Goal: Task Accomplishment & Management: Use online tool/utility

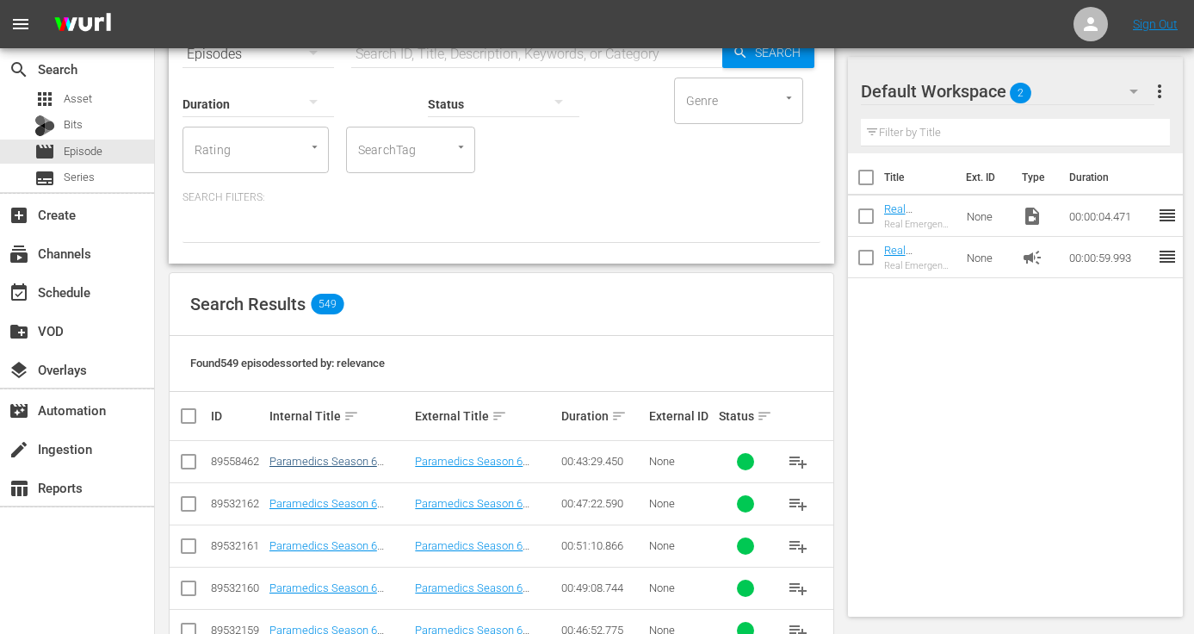
scroll to position [99, 0]
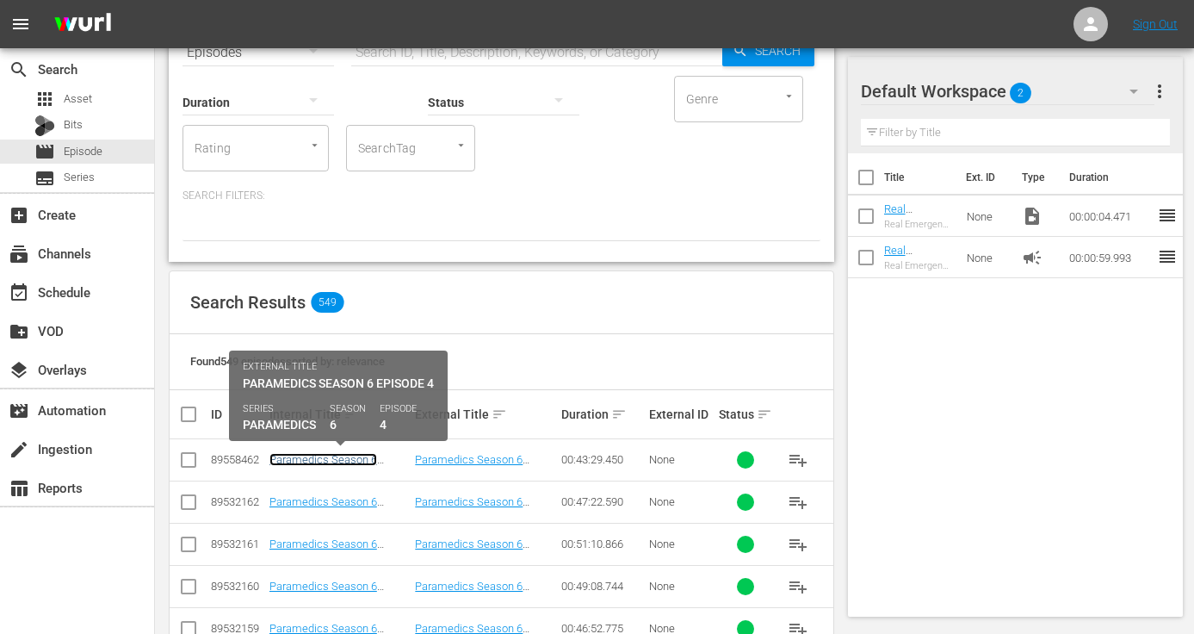
click at [360, 457] on link "Paramedics Season 6 Episode 4" at bounding box center [323, 466] width 108 height 26
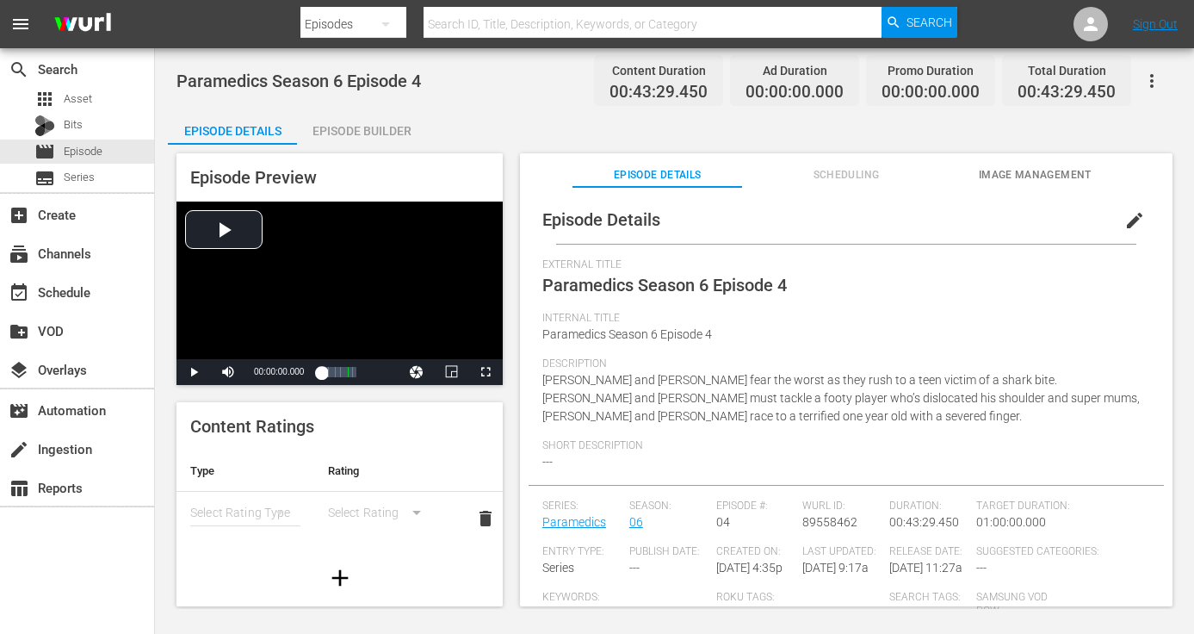
click at [1124, 217] on span "edit" at bounding box center [1134, 220] width 21 height 21
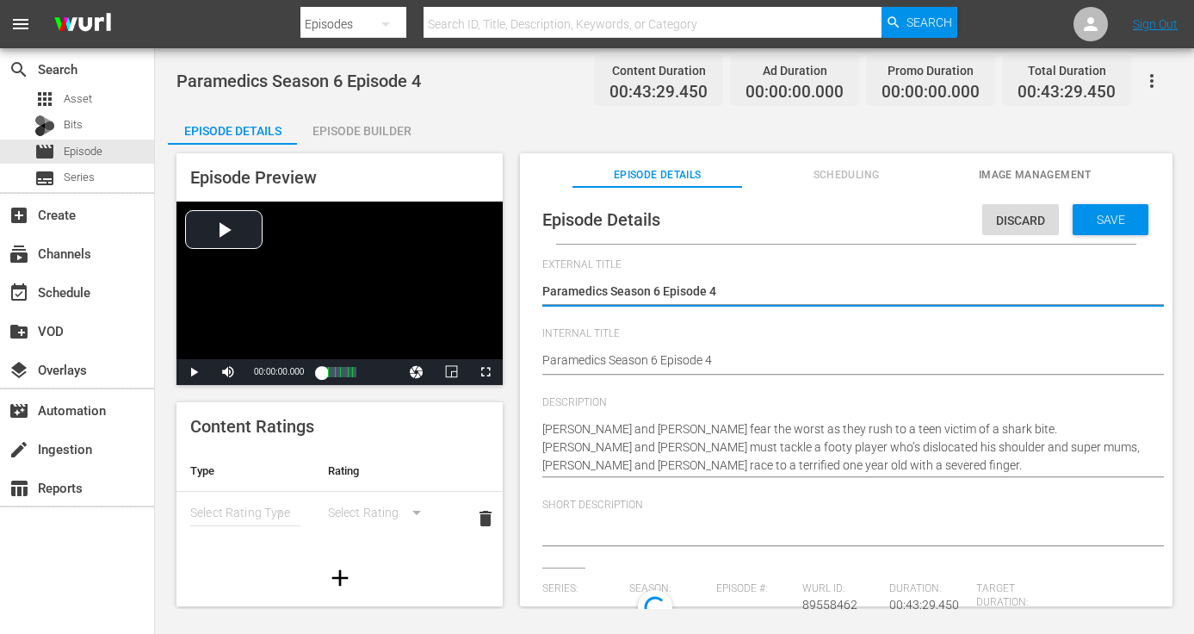
type input "Paramedics"
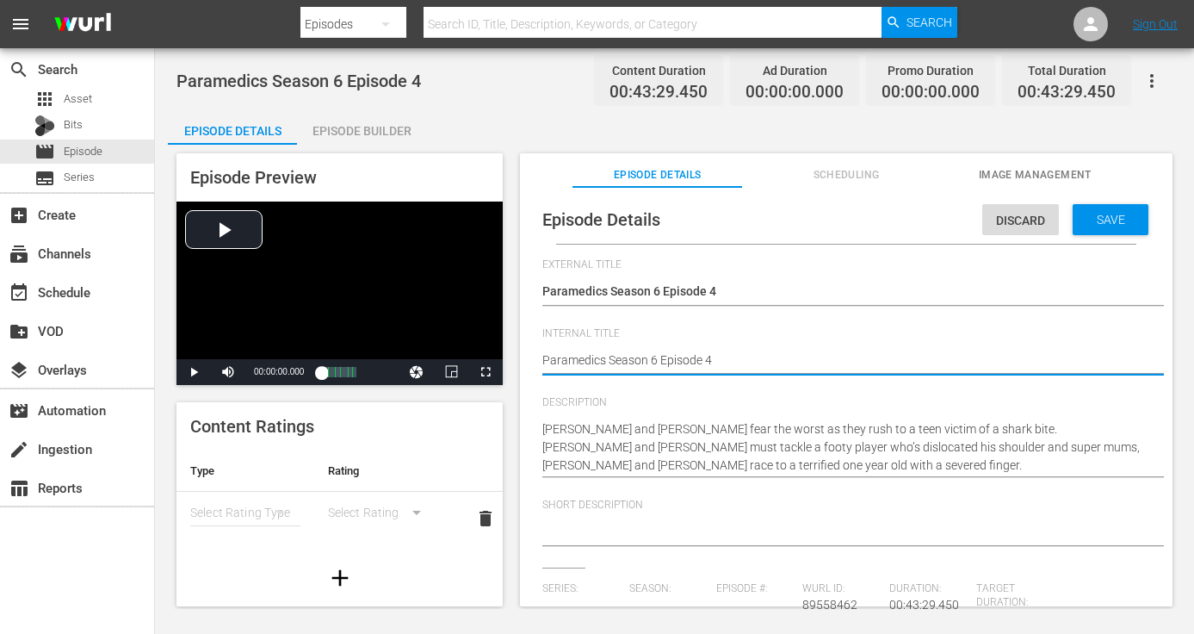
type textarea "Paramedics Season 6 Episode 4"
type textarea "Paramedics Season 6 Episode 4 -"
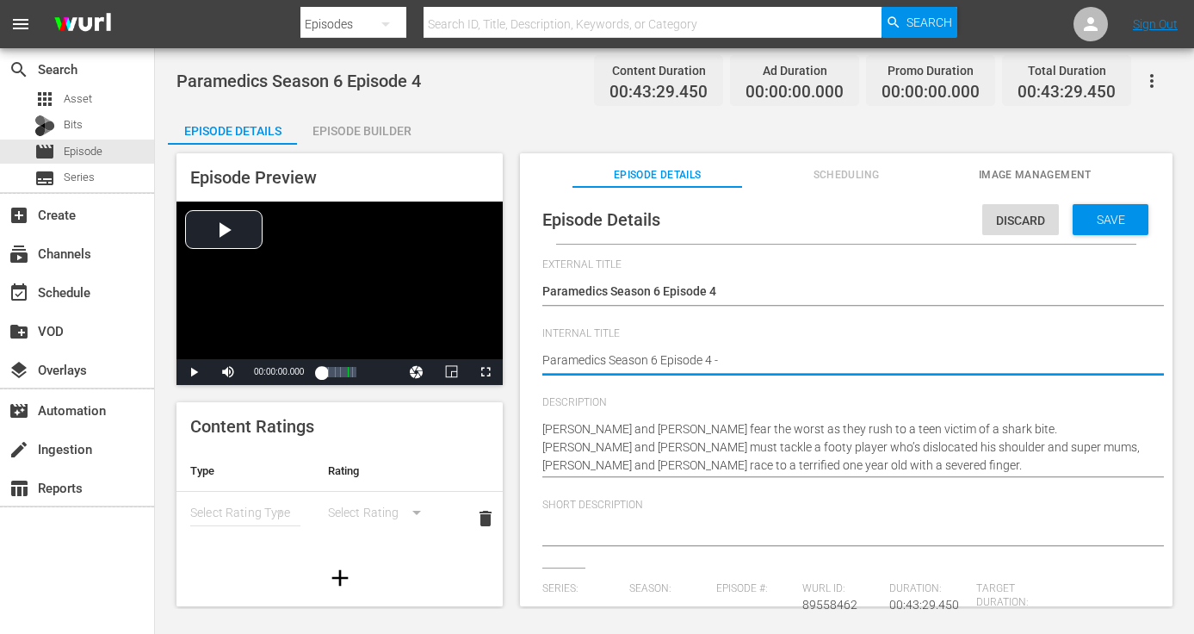
type textarea "Paramedics Season 6 Episode 4 -"
type textarea "Paramedics Season 6 Episode 4 - N"
type textarea "Paramedics Season 6 Episode 4 - No"
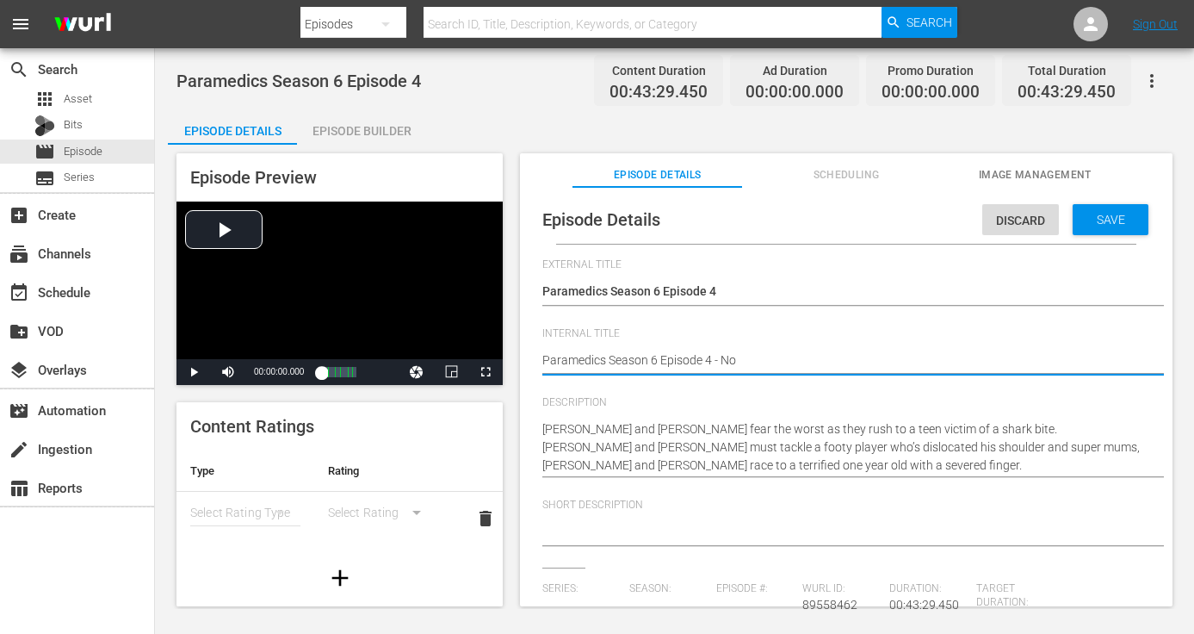
type textarea "Paramedics Season 6 Episode 4 - Noi"
type textarea "Paramedics Season 6 Episode 4 - Noin"
type textarea "Paramedics Season 6 Episode 4 - [GEOGRAPHIC_DATA]"
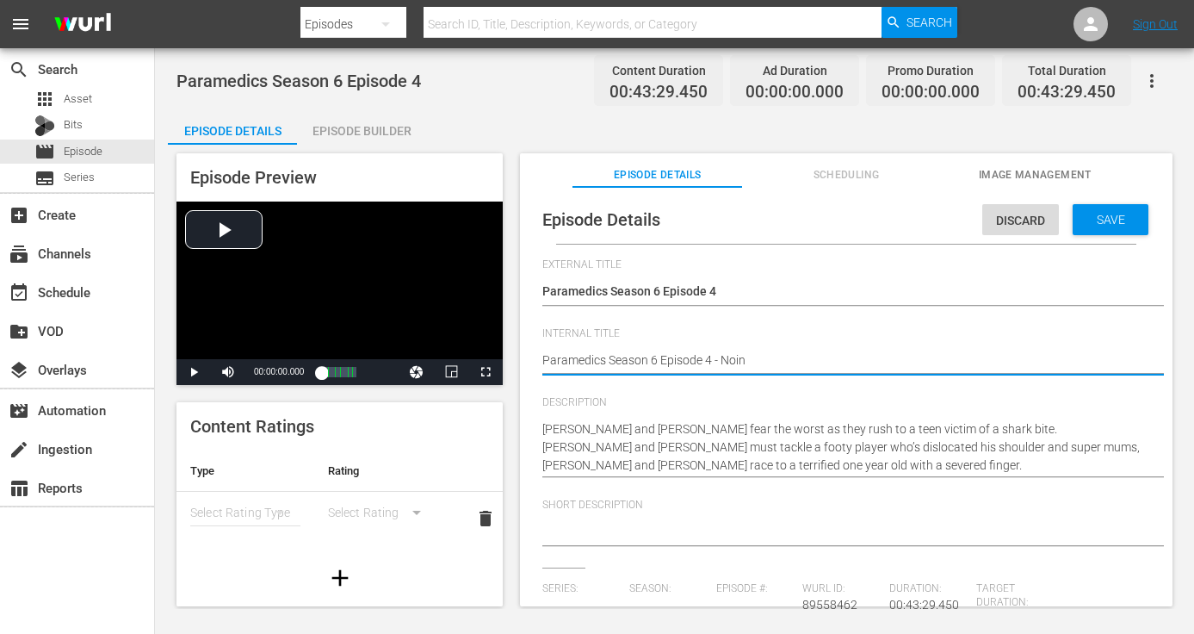
type textarea "Paramedics Season 6 Episode 4 - [GEOGRAPHIC_DATA]"
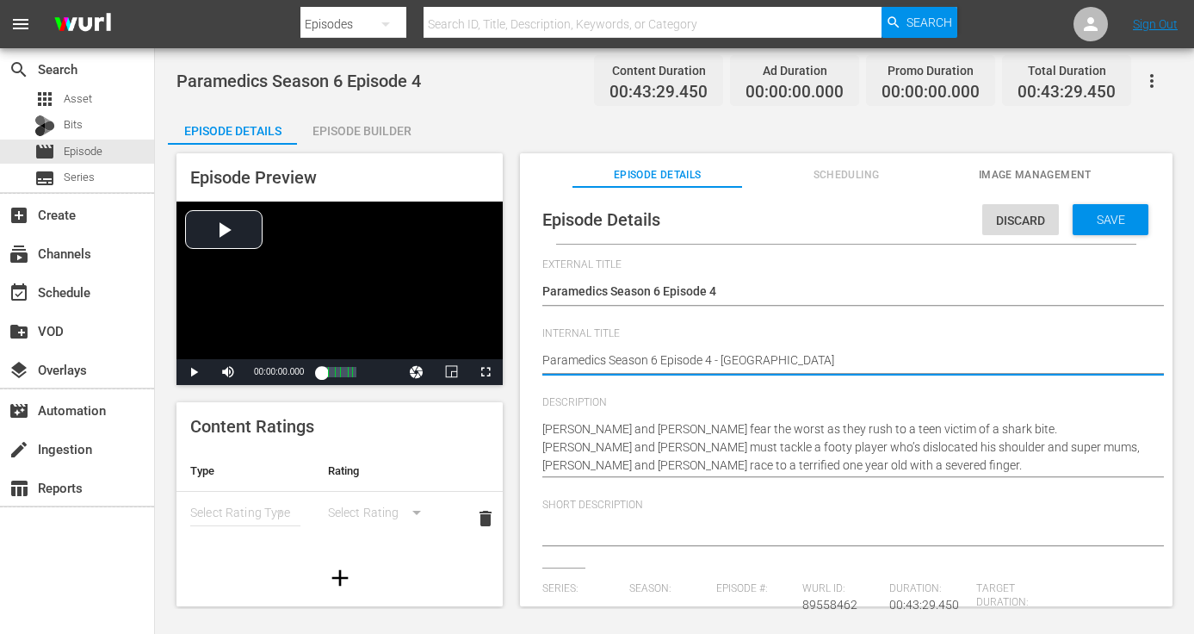
type textarea "Paramedics Season 6 Episode 4 - Noin"
type textarea "Paramedics Season 6 Episode 4 - Noi"
type textarea "Paramedics Season 6 Episode 4 - No"
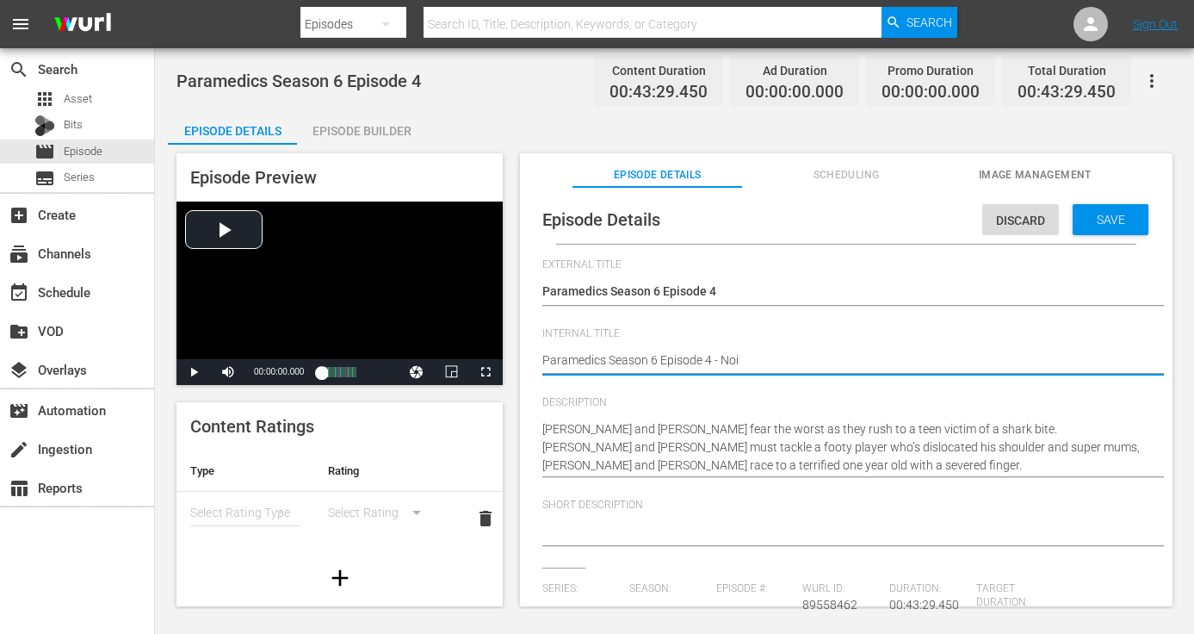
type textarea "Paramedics Season 6 Episode 4 - No"
type textarea "Paramedics Season 6 Episode 4 - N"
type textarea "Paramedics Season 6 Episode 4 - No"
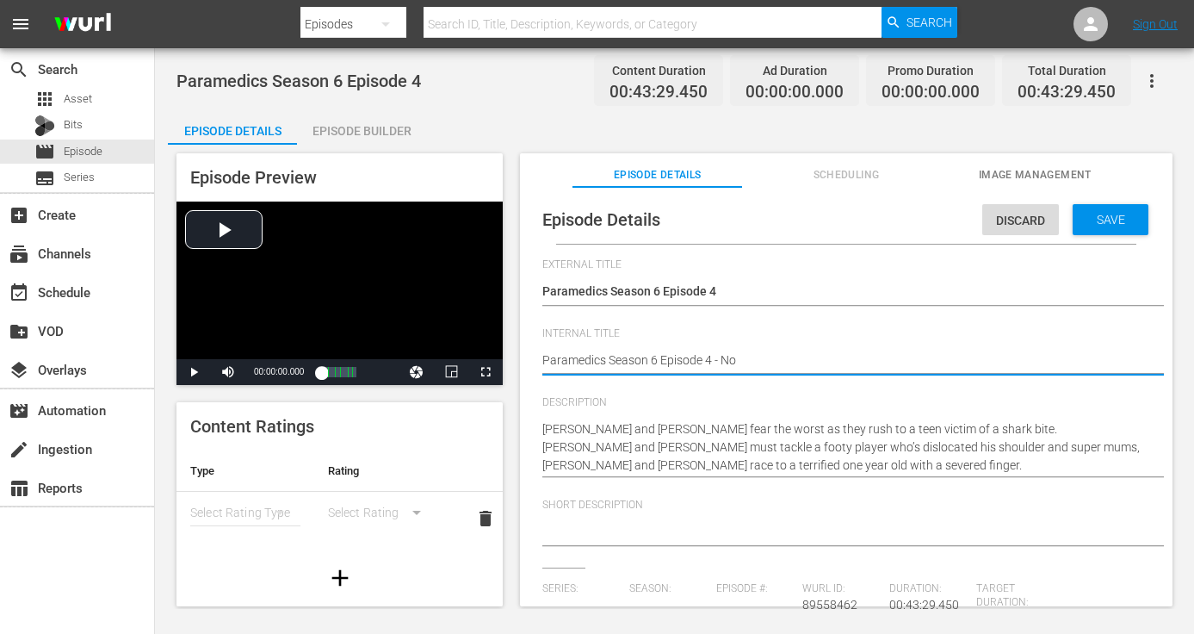
type textarea "Paramedics Season 6 Episode 4 - Noi"
type textarea "Paramedics Season 6 Episode 4 - Noin"
type textarea "Paramedics Season 6 Episode 4 - [GEOGRAPHIC_DATA]"
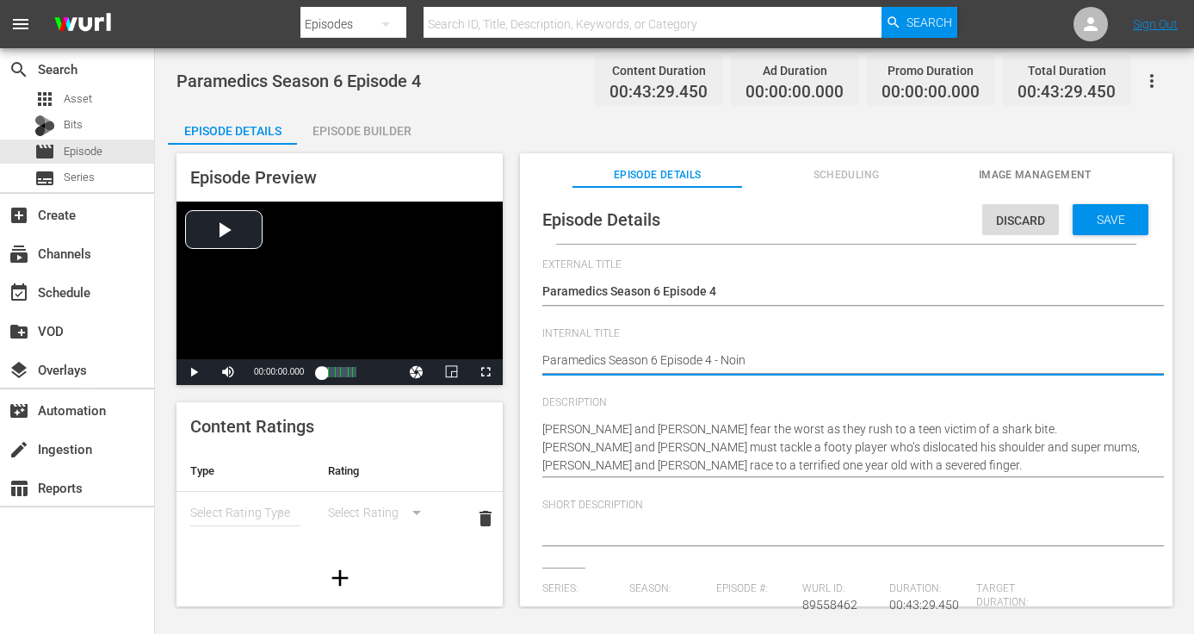
type textarea "Paramedics Season 6 Episode 4 - [GEOGRAPHIC_DATA]"
type textarea "Paramedics Season 6 Episode 4 - Noin"
type textarea "Paramedics Season 6 Episode 4 - Noi"
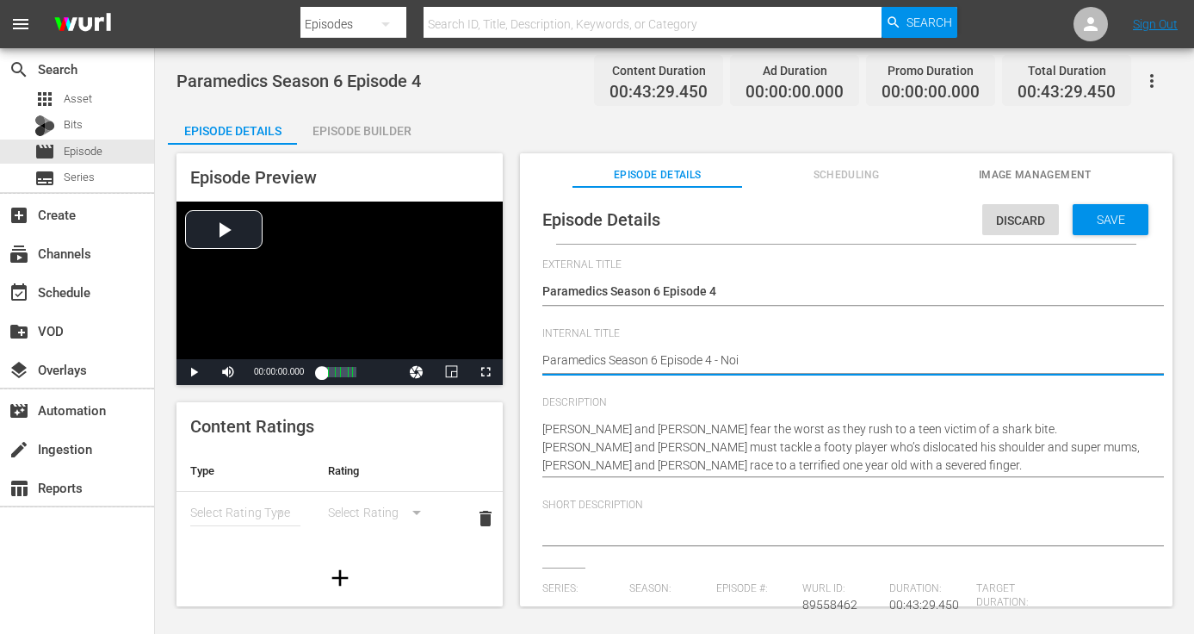
type textarea "Paramedics Season 6 Episode 4 - No"
type textarea "Paramedics Season 6 Episode 4 - N"
type textarea "Paramedics Season 6 Episode 4 - No"
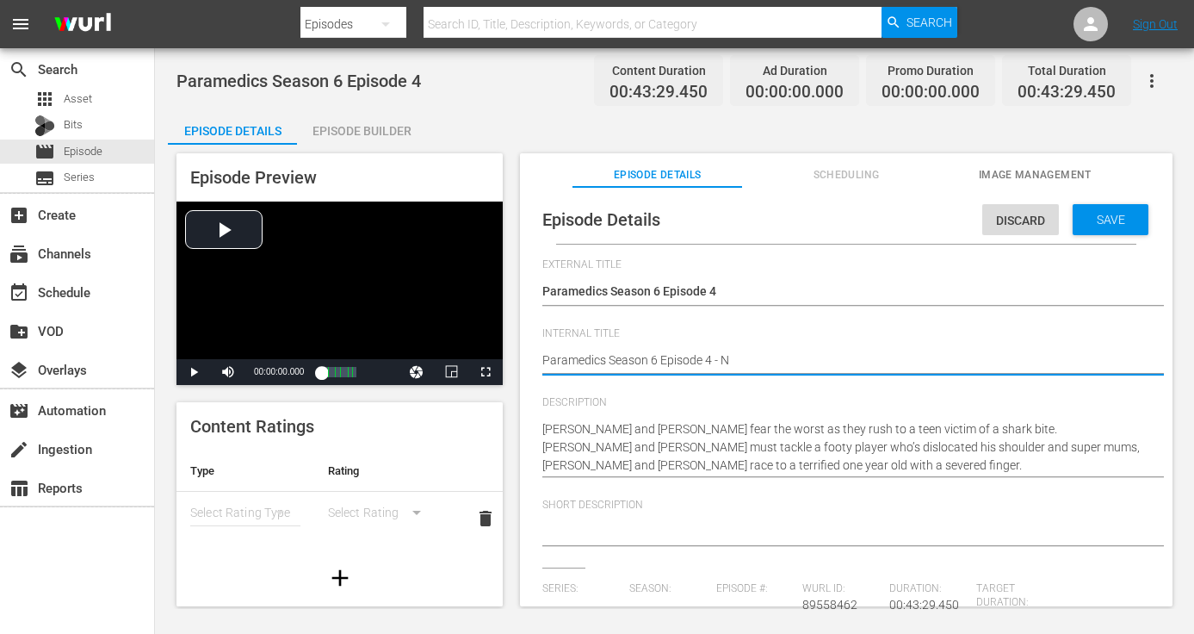
type textarea "Paramedics Season 6 Episode 4 - No"
type textarea "Paramedics Season 6 Episode 4 - Noi"
type textarea "Paramedics Season 6 Episode 4 - Noin"
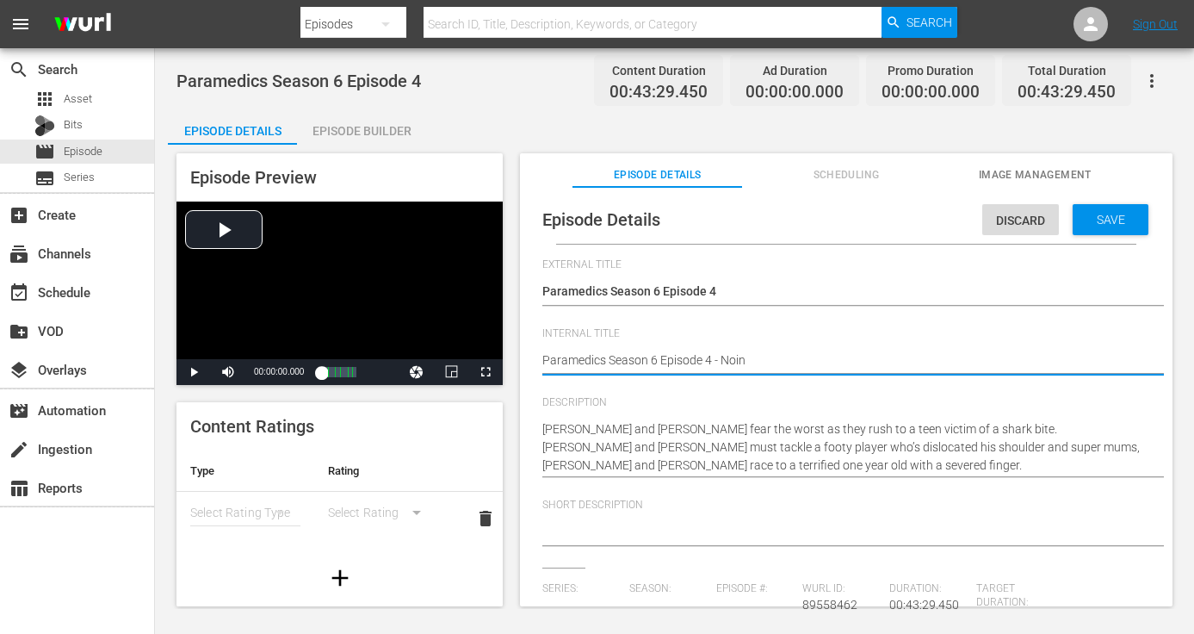
type textarea "Paramedics Season 6 Episode 4 - Noi"
type textarea "Paramedics Season 6 Episode 4 - No"
type textarea "Paramedics Season 6 Episode 4 - N"
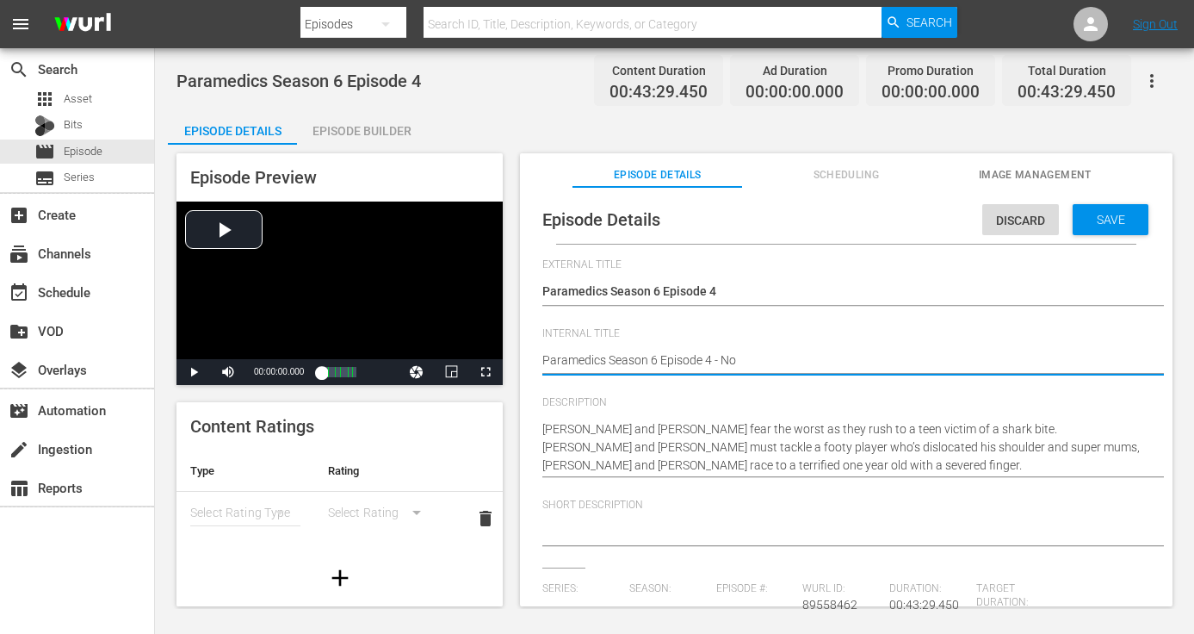
type textarea "Paramedics Season 6 Episode 4 - N"
type textarea "Paramedics Season 6 Episode 4 - Ni"
type textarea "Paramedics Season 6 Episode 4 - Nin"
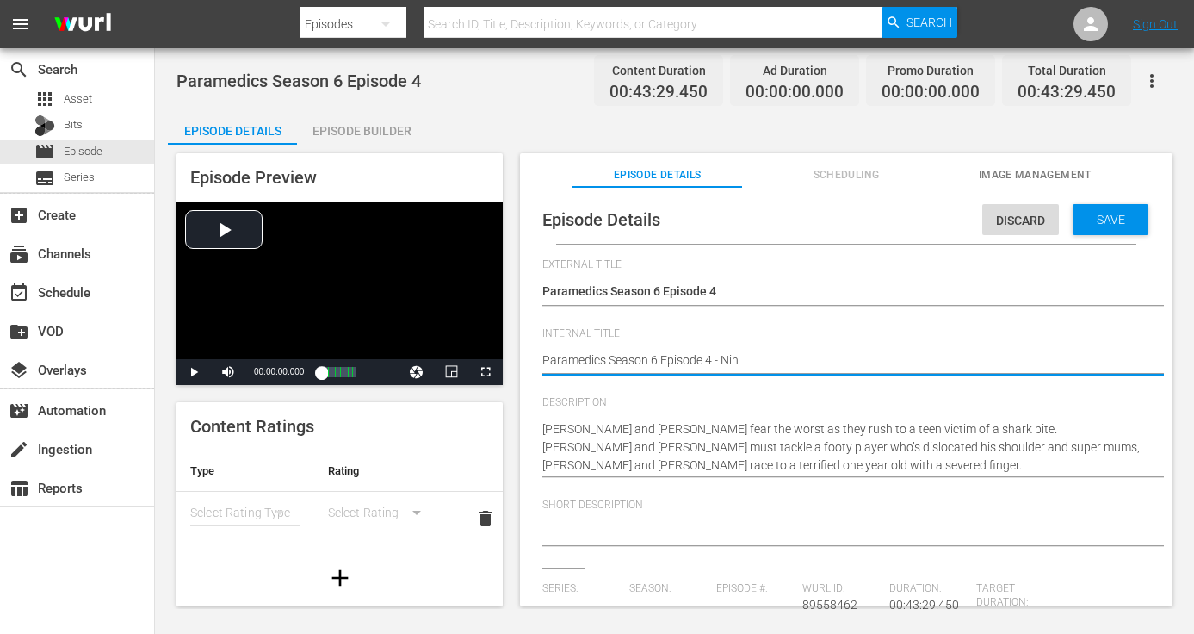
type textarea "Paramedics Season 6 Episode 4 - Nine"
type textarea "Paramedics Season 6 Episode 4 - Nine N"
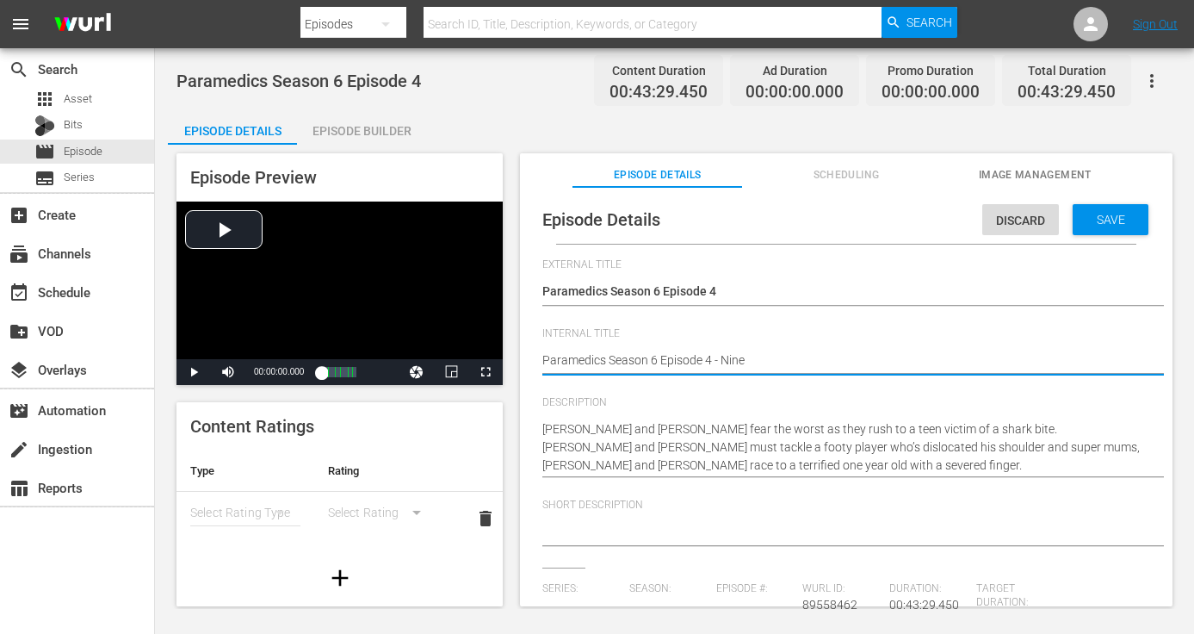
type textarea "Paramedics Season 6 Episode 4 - Nine N"
type textarea "Paramedics Season 6 Episode 4 - Nine No"
type textarea "Paramedics Season 6 Episode 4 - Nine Now"
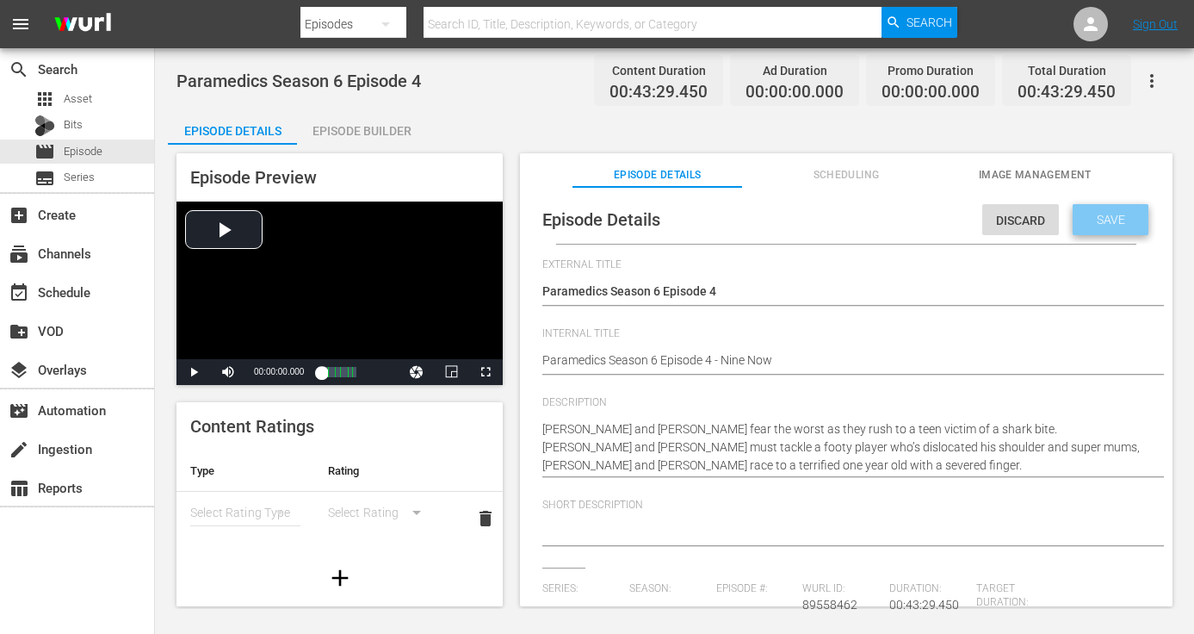
click at [1113, 221] on span "Save" at bounding box center [1111, 220] width 56 height 14
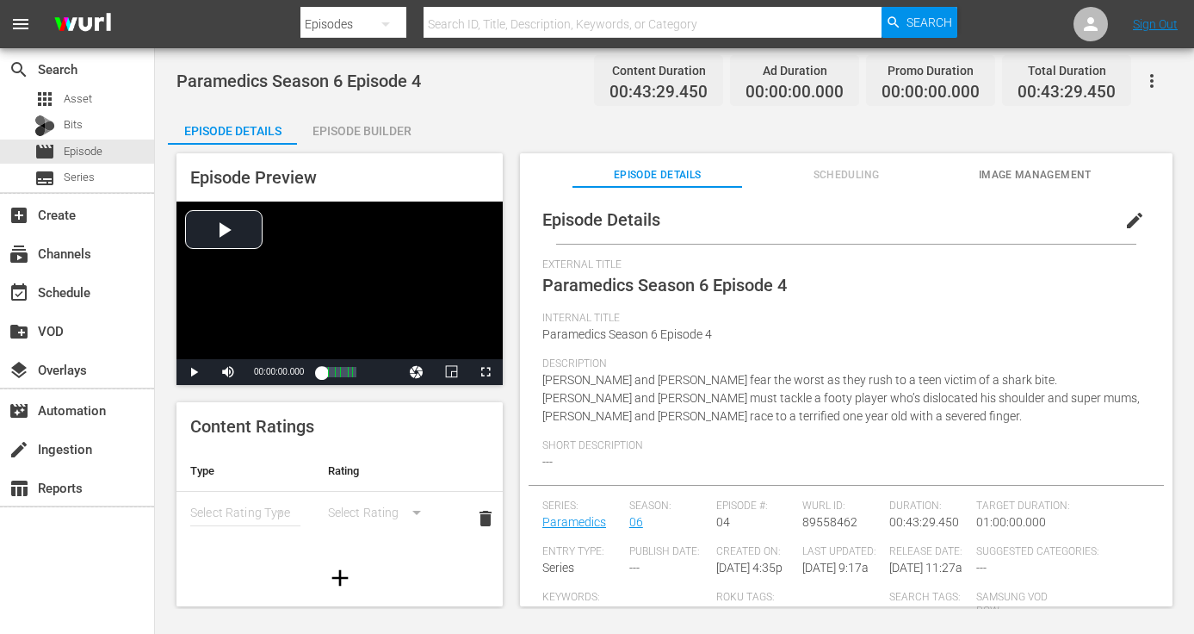
click at [1017, 174] on span "Image Management" at bounding box center [1035, 175] width 170 height 18
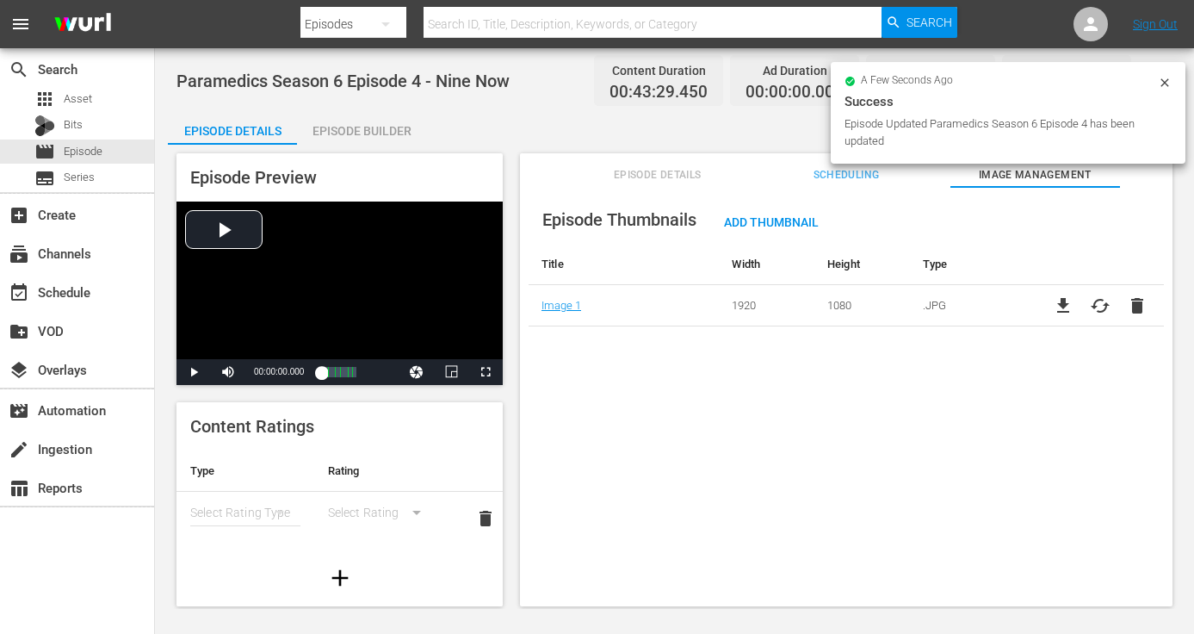
click at [344, 129] on div "Episode Builder" at bounding box center [361, 130] width 129 height 41
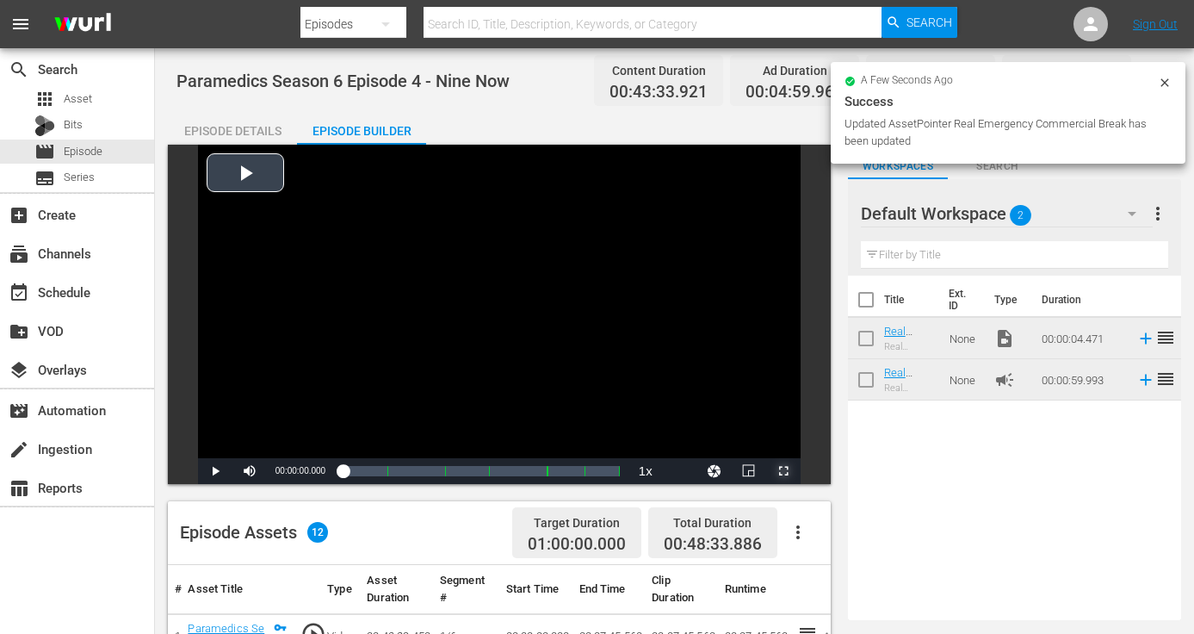
click at [783, 471] on span "Video Player" at bounding box center [783, 471] width 0 height 0
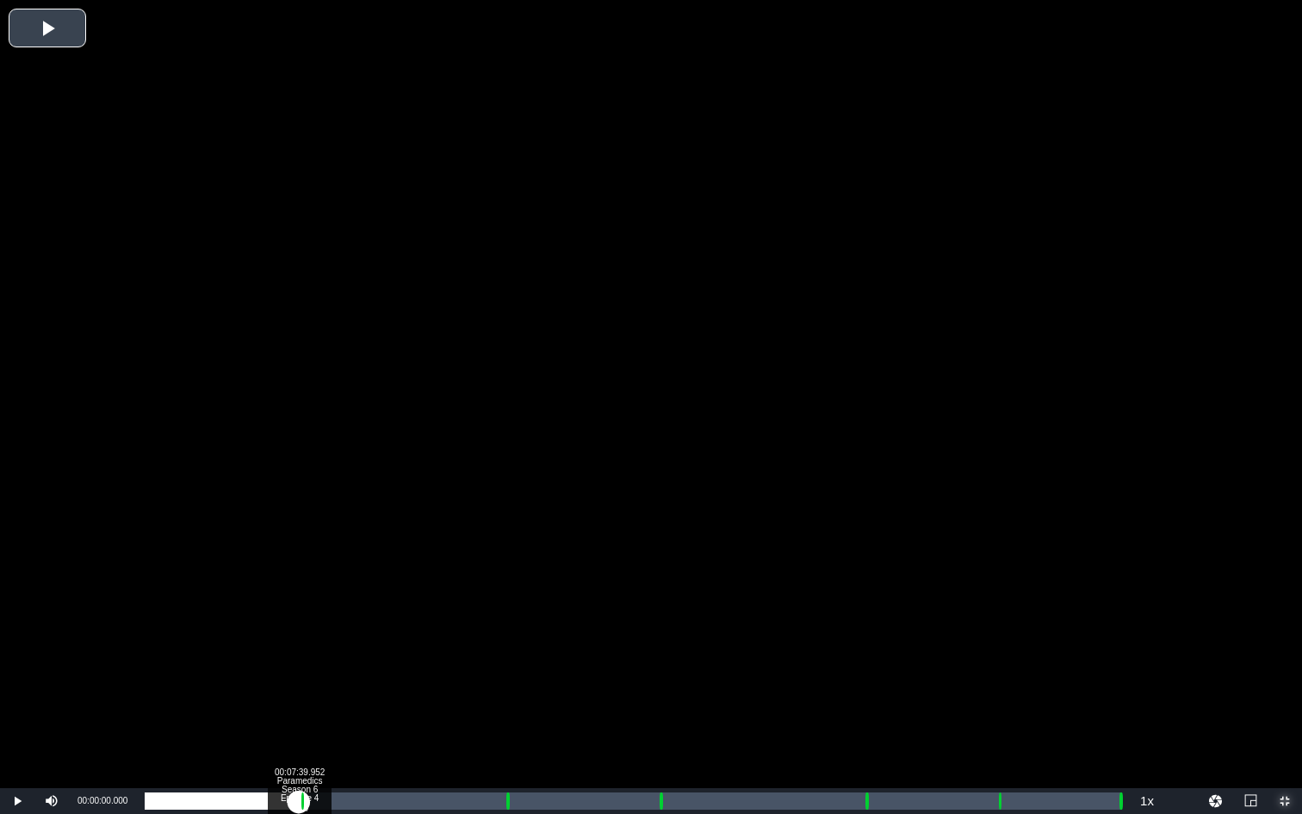
click at [299, 633] on div "Loaded : 0.23% 00:07:39.952 Paramedics Season 6 Episode 4 (1/6) 00:00:00.000 [G…" at bounding box center [633, 800] width 976 height 17
click at [320, 633] on div "00:08:44.191 Paramedics Season 6 Episode 4 (2/6)" at bounding box center [320, 800] width 1 height 17
click at [504, 633] on div "Loaded : 17.95% 00:17:51.508 Paramedics Season 6 Episode 4 (3/6) 00:07:46.161 C…" at bounding box center [633, 800] width 976 height 17
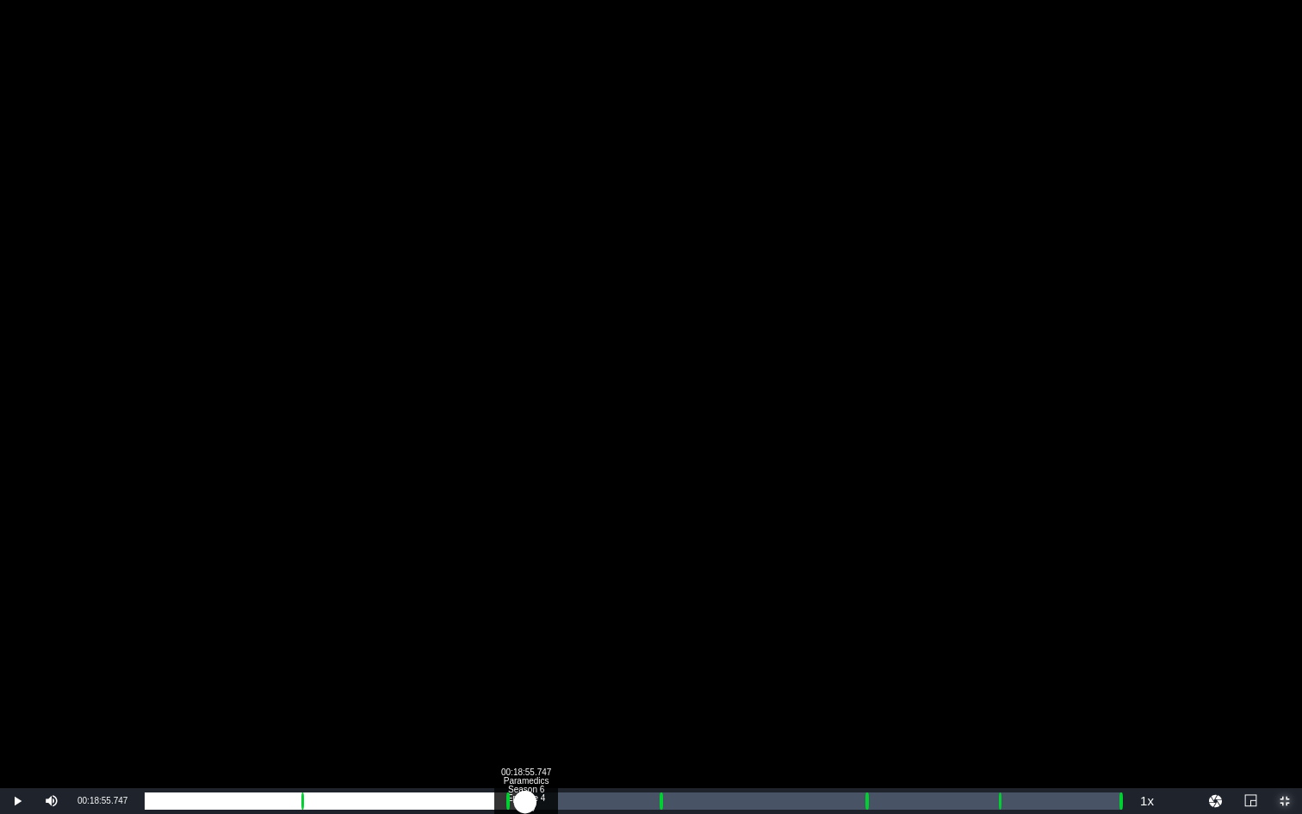
click at [525, 633] on div "Loaded : 9.92% 00:18:55.747 Paramedics Season 6 Episode 4 (3/6) 00:00:01.097 Cu…" at bounding box center [633, 800] width 976 height 17
click at [658, 633] on div "00:25:31.460 Paramedics Season 6 Episode 4 (4/6)" at bounding box center [658, 800] width 1 height 17
click at [678, 633] on div "Loaded : 9.92% 00:26:33.129 Paramedics Season 6 Episode 4 (4/6) 00:00:01.151 Cu…" at bounding box center [633, 800] width 976 height 17
click at [657, 633] on div "Loaded : 55.93% 00:25:28.890 Paramedics Season 6 Episode 4 (4/6) 00:23:43.495 C…" at bounding box center [633, 800] width 976 height 17
click at [863, 633] on div "Loaded : 55.47% 00:35:43.016 Paramedics Season 6 Episode 4 (5/6) 00:23:36.144 C…" at bounding box center [633, 800] width 976 height 17
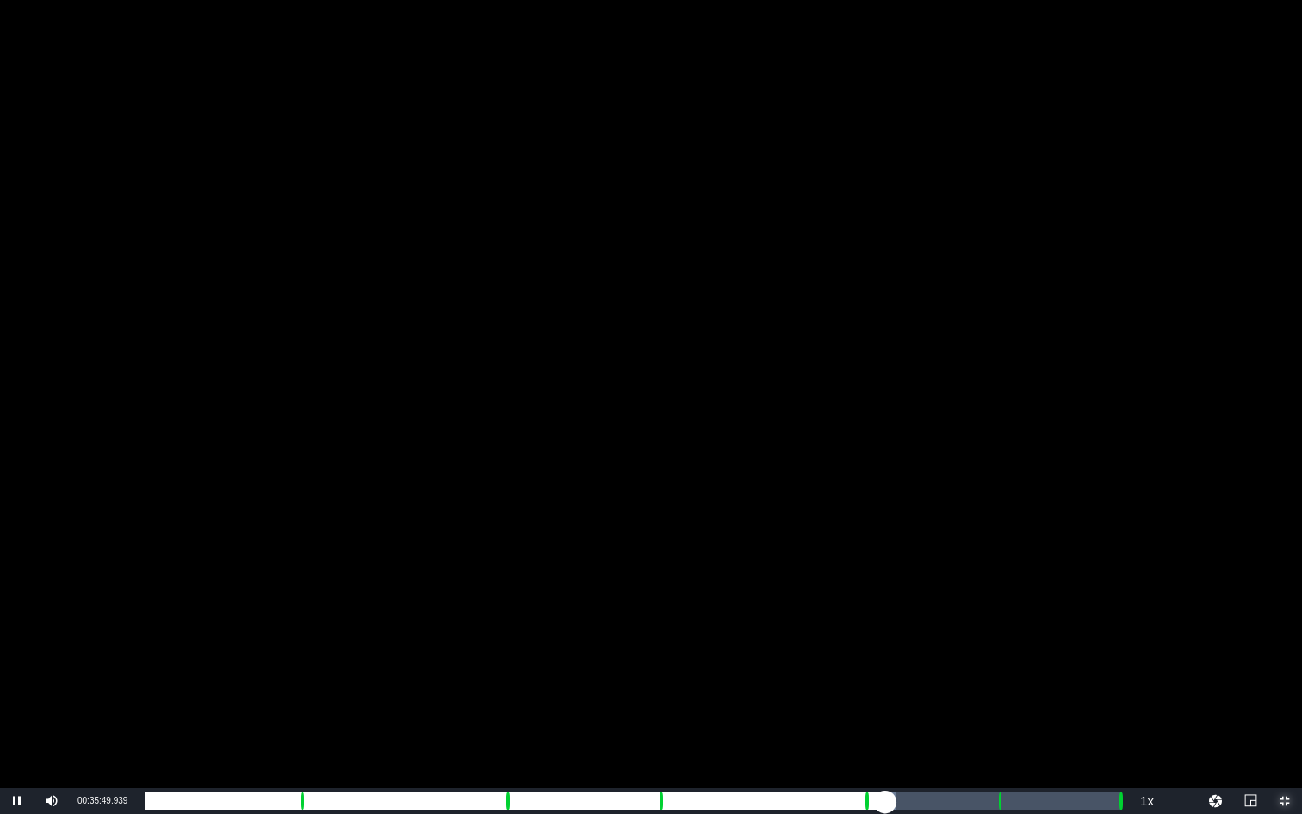
click at [884, 633] on div "Loaded : 76.87% 00:36:47.255 Paramedics Season 6 Episode 4 (5/6) 00:00:00.000 […" at bounding box center [633, 800] width 976 height 17
click at [884, 633] on div "Loaded : 49.71% 00:36:47.255 Paramedics Season 6 Episode 4 (5/6) 00:00:14.071 C…" at bounding box center [633, 801] width 994 height 26
click at [996, 633] on div "Loaded : 75.72% 00:42:21.299 Paramedics Season 6 Episode 4 (6/6) 00:32:52.197 C…" at bounding box center [633, 800] width 976 height 17
click at [1018, 633] on div "Loaded : 89.30% 00:43:25.538 Paramedics Season 6 Episode 4 (6/6) 00:00:00.000 C…" at bounding box center [633, 800] width 976 height 17
click at [1018, 633] on div "Loaded : 9.92% 00:43:25.538 Paramedics Season 6 Episode 4 (6/6) 00:00:05.952 [G…" at bounding box center [633, 800] width 976 height 17
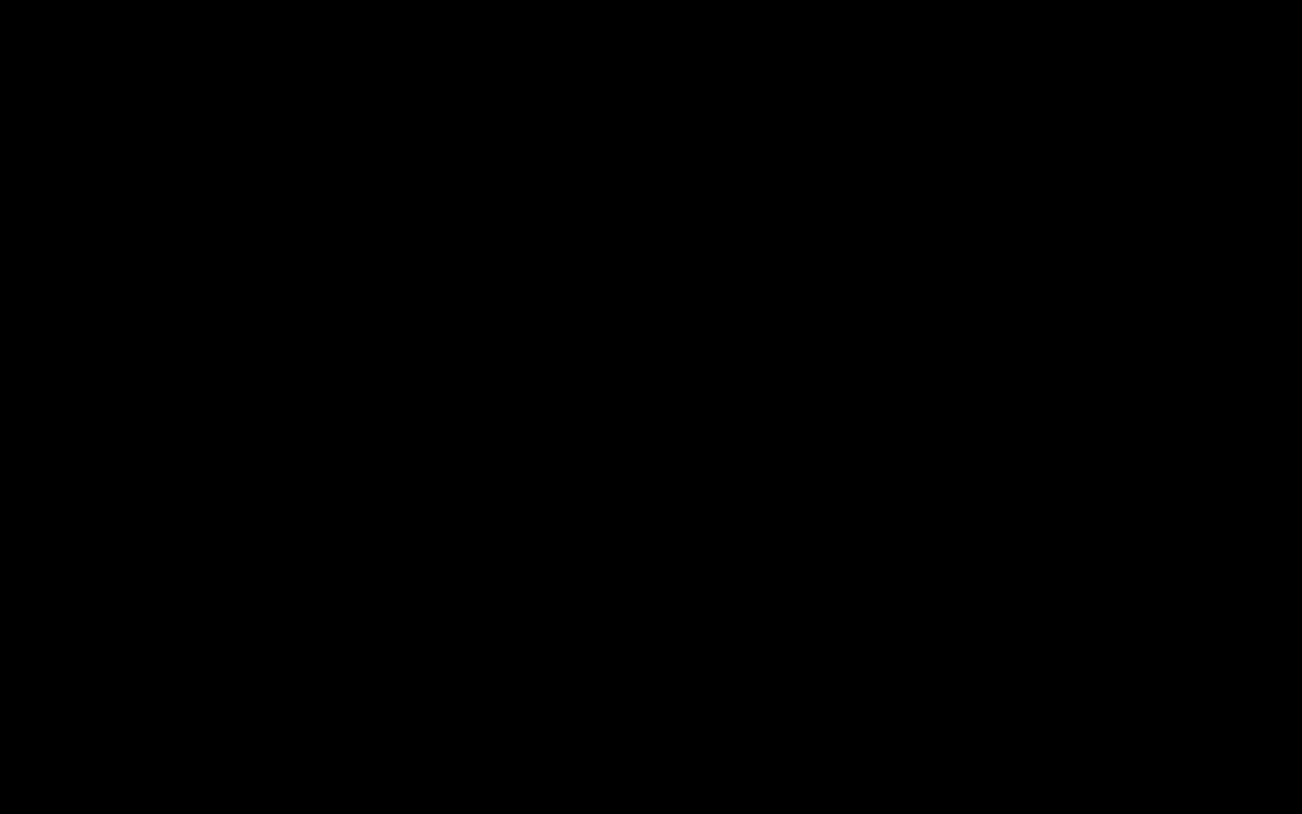
click at [1118, 633] on div "Loaded : 88.84% 00:48:23.607 00:38:29.616 Cue Point 5: 00:42:27.812" at bounding box center [633, 800] width 976 height 17
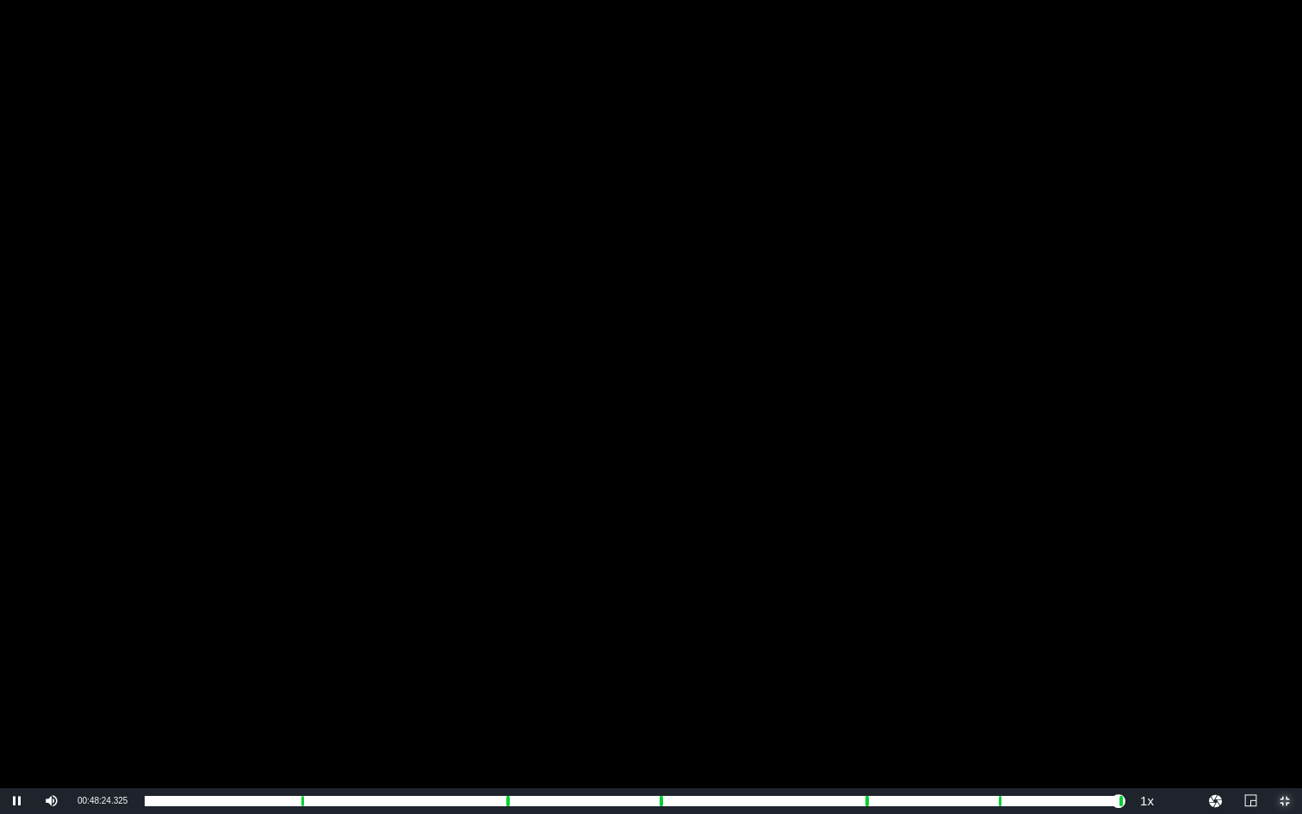
click at [1193, 633] on span "Video Player" at bounding box center [1285, 801] width 0 height 0
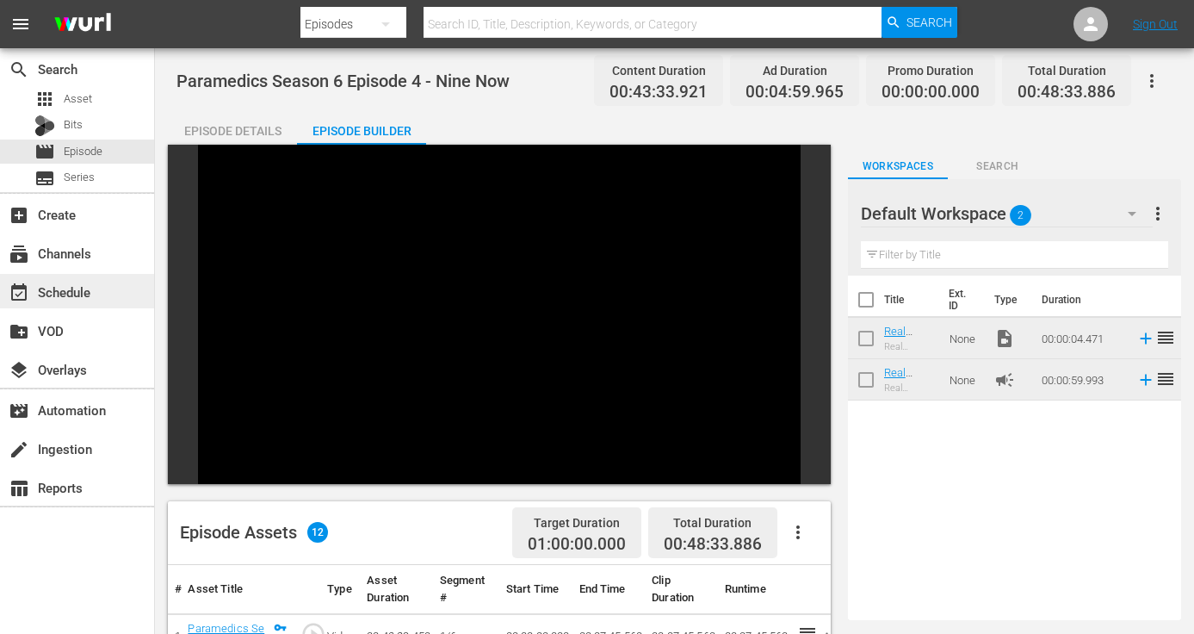
click at [69, 297] on div "event_available Schedule" at bounding box center [48, 289] width 96 height 15
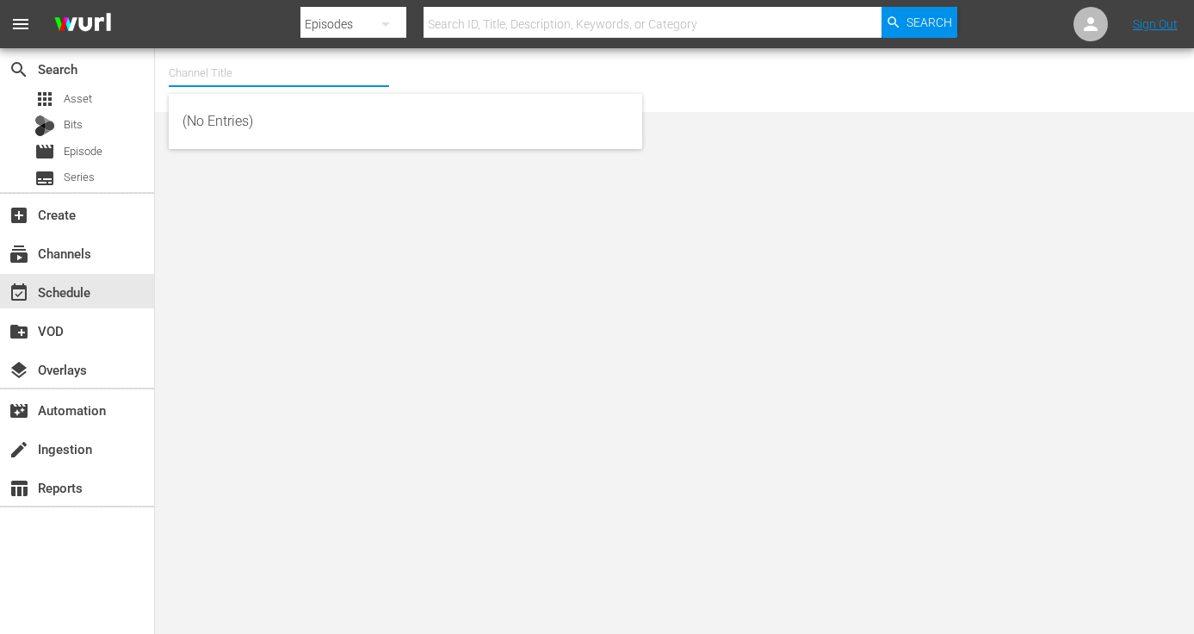
click at [257, 74] on input "text" at bounding box center [279, 73] width 220 height 41
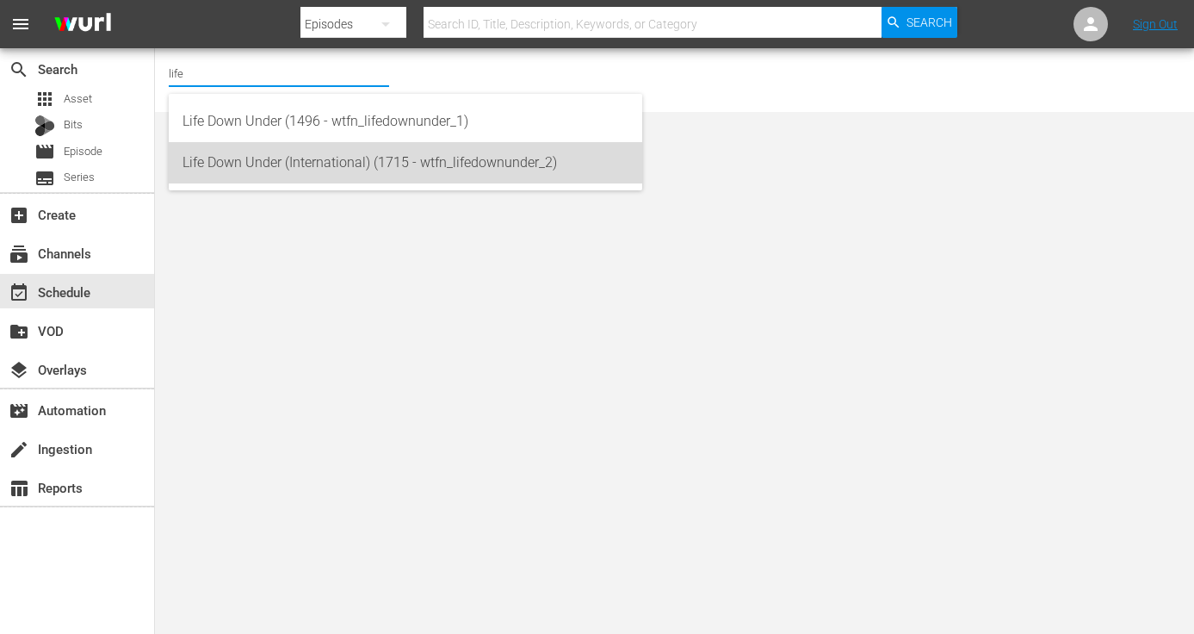
click at [291, 164] on div "Life Down Under (International) (1715 - wtfn_lifedownunder_2)" at bounding box center [406, 162] width 446 height 41
type input "Life Down Under (International) (1715 - wtfn_lifedownunder_2)"
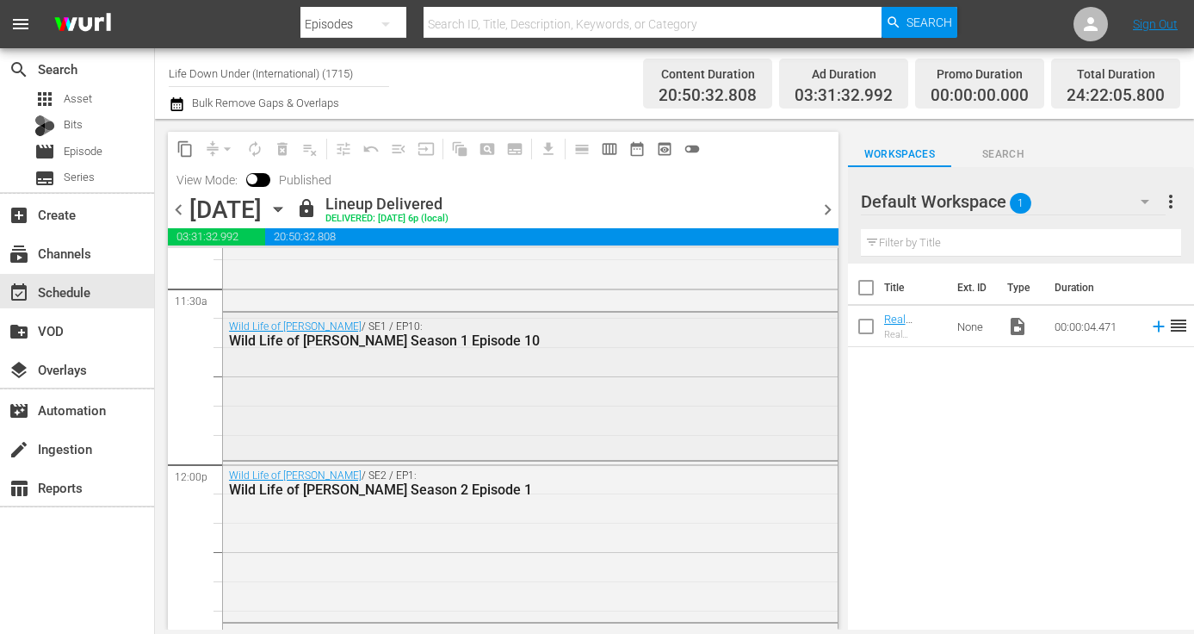
scroll to position [4005, 0]
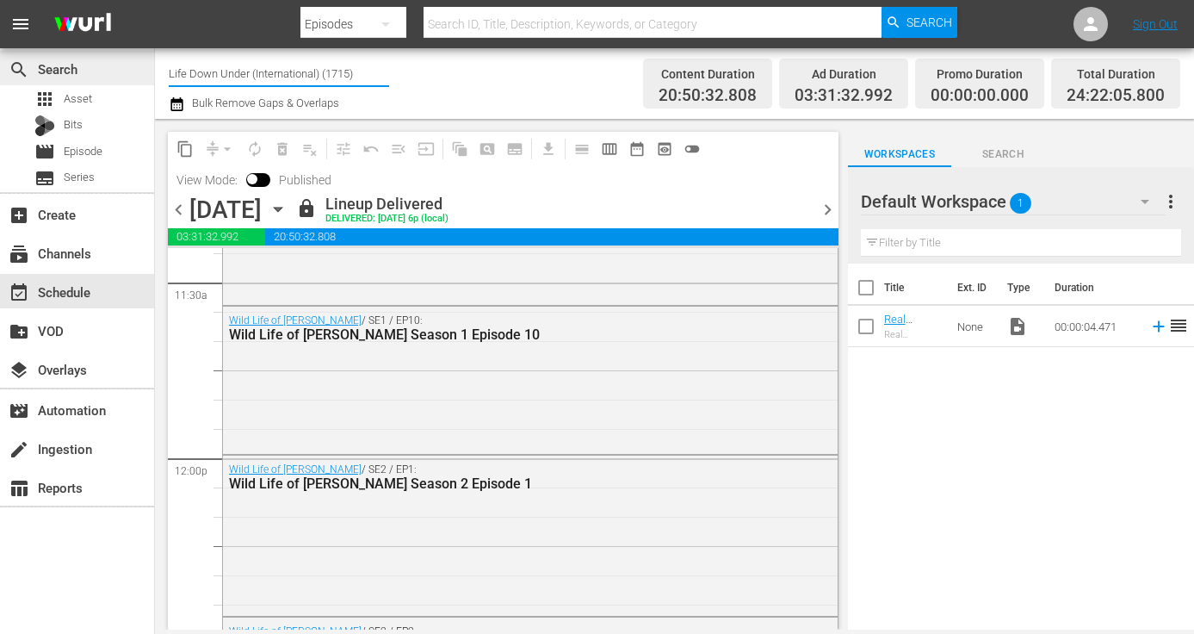
drag, startPoint x: 320, startPoint y: 77, endPoint x: 142, endPoint y: 71, distance: 178.3
click at [155, 0] on div "search Search apps Asset Bits movie Episode subtitles Series add_box Create sub…" at bounding box center [674, 0] width 1039 height 0
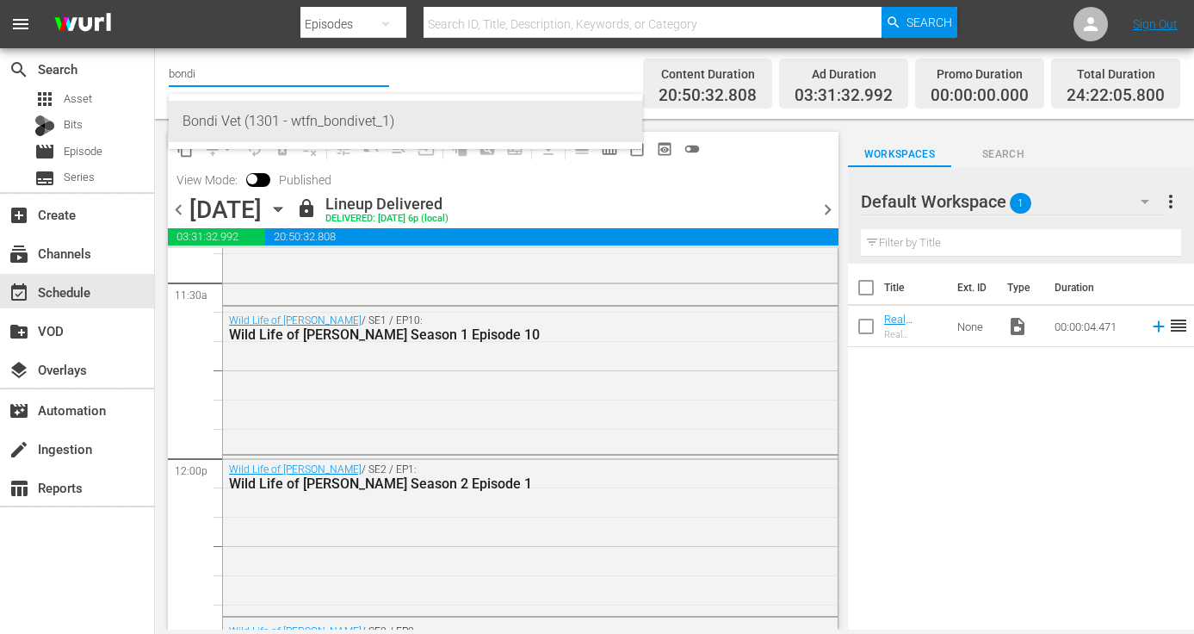
click at [221, 107] on div "Bondi Vet (1301 - wtfn_bondivet_1)" at bounding box center [406, 121] width 446 height 41
type input "Bondi Vet (1301 - wtfn_bondivet_1)"
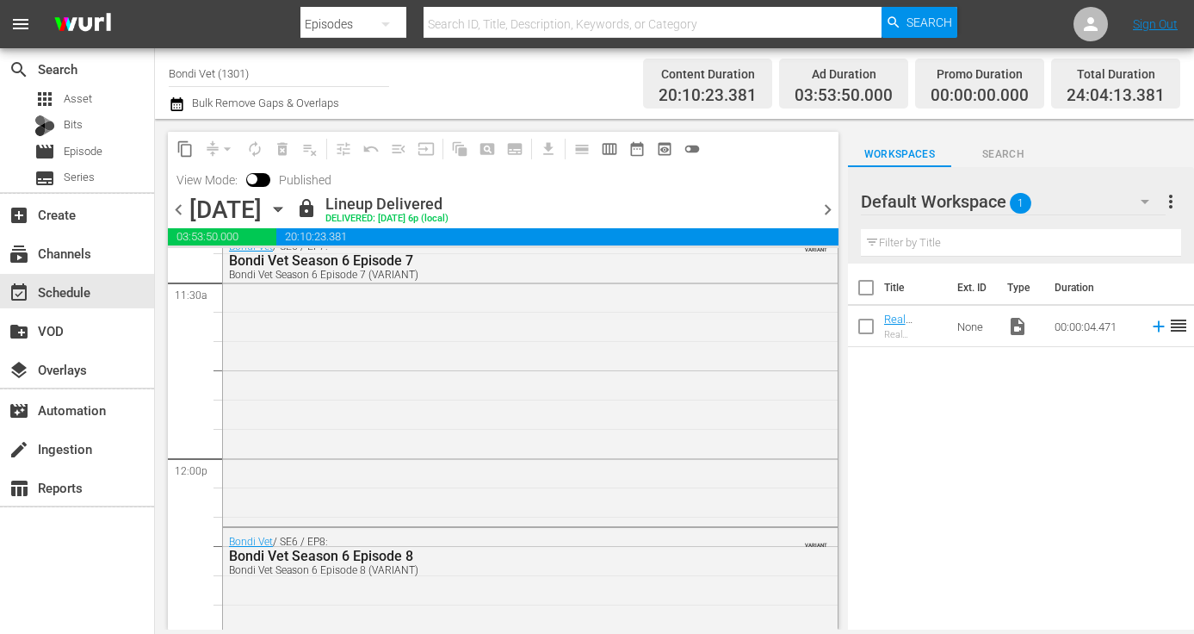
scroll to position [4239, 0]
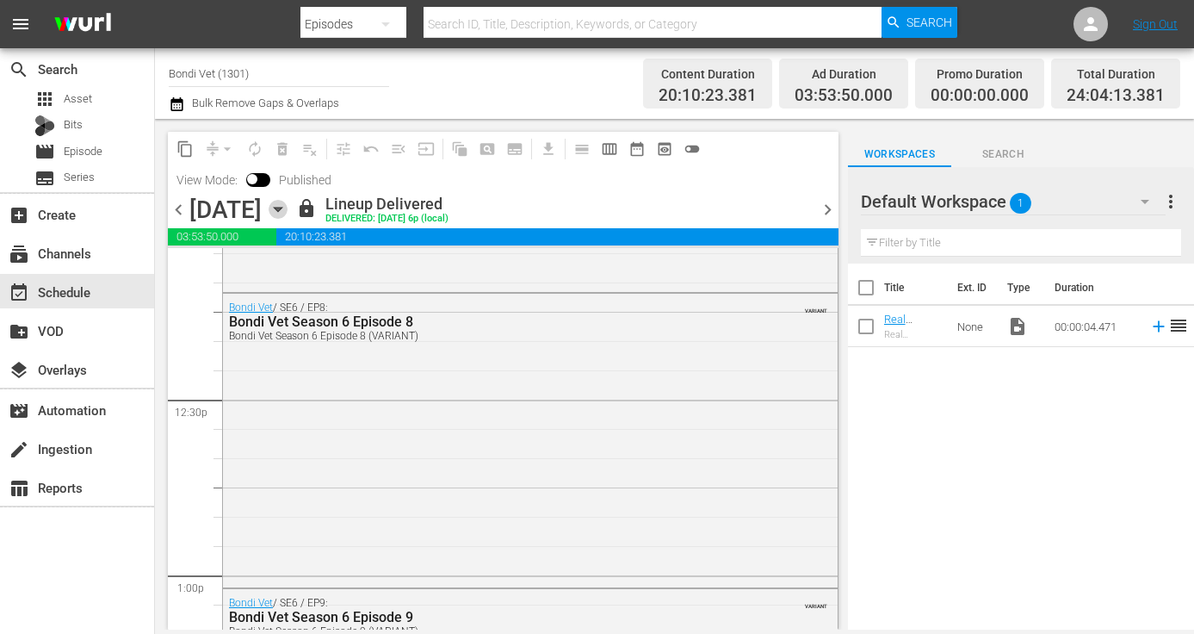
click at [288, 207] on icon "button" at bounding box center [278, 209] width 19 height 19
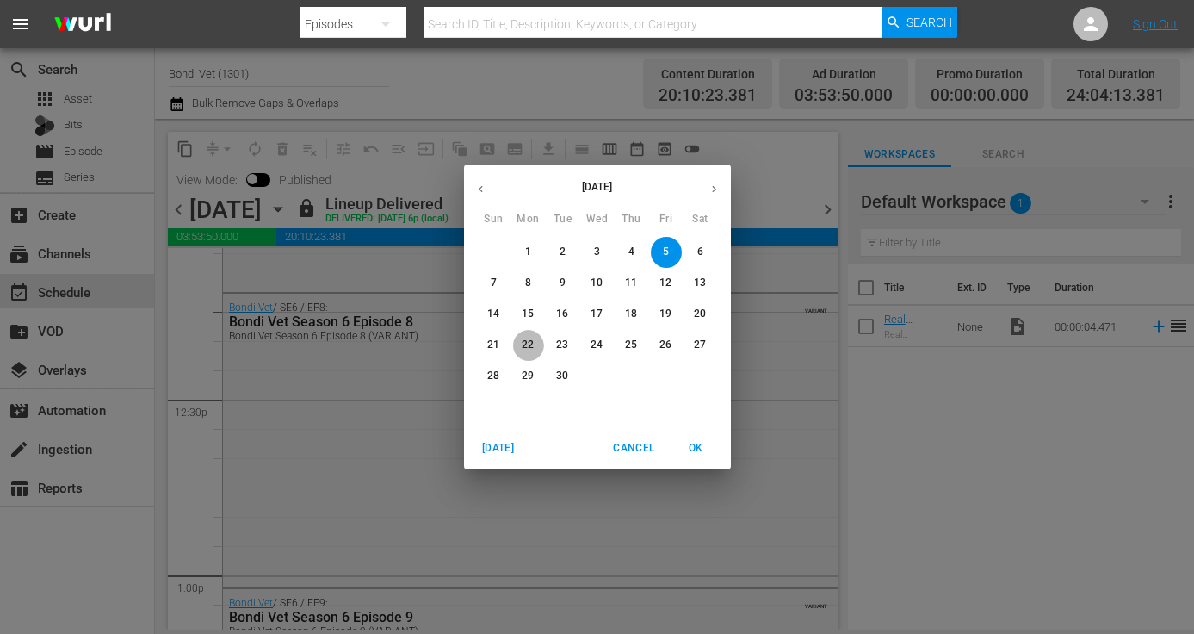
click at [528, 338] on p "22" at bounding box center [528, 344] width 12 height 15
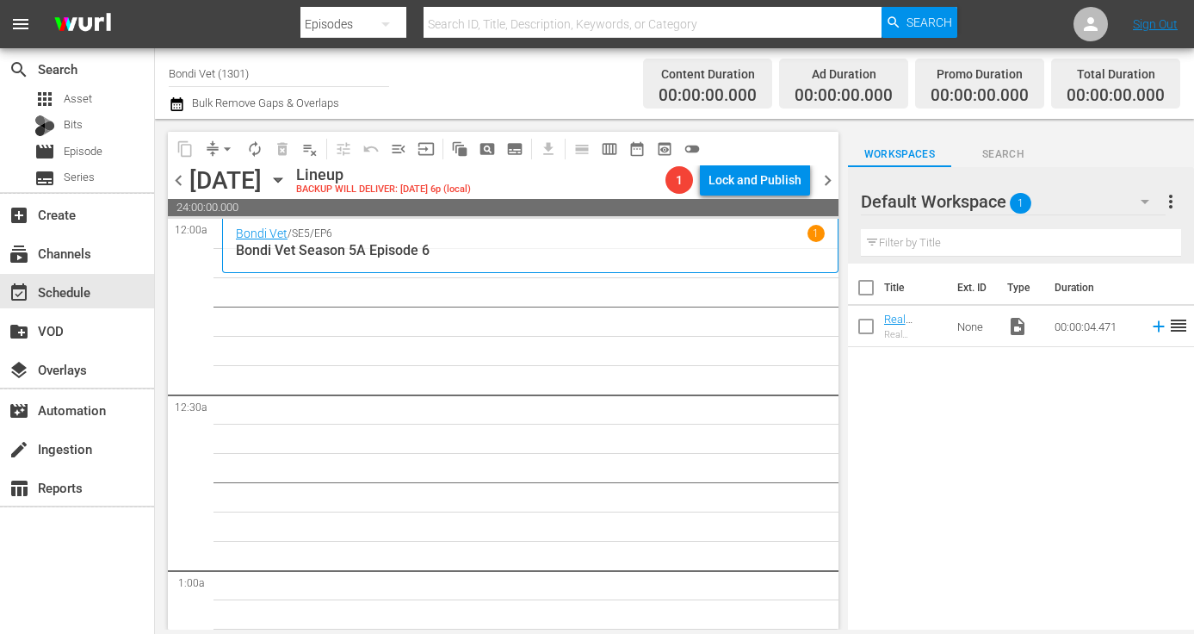
click at [288, 176] on icon "button" at bounding box center [278, 179] width 19 height 19
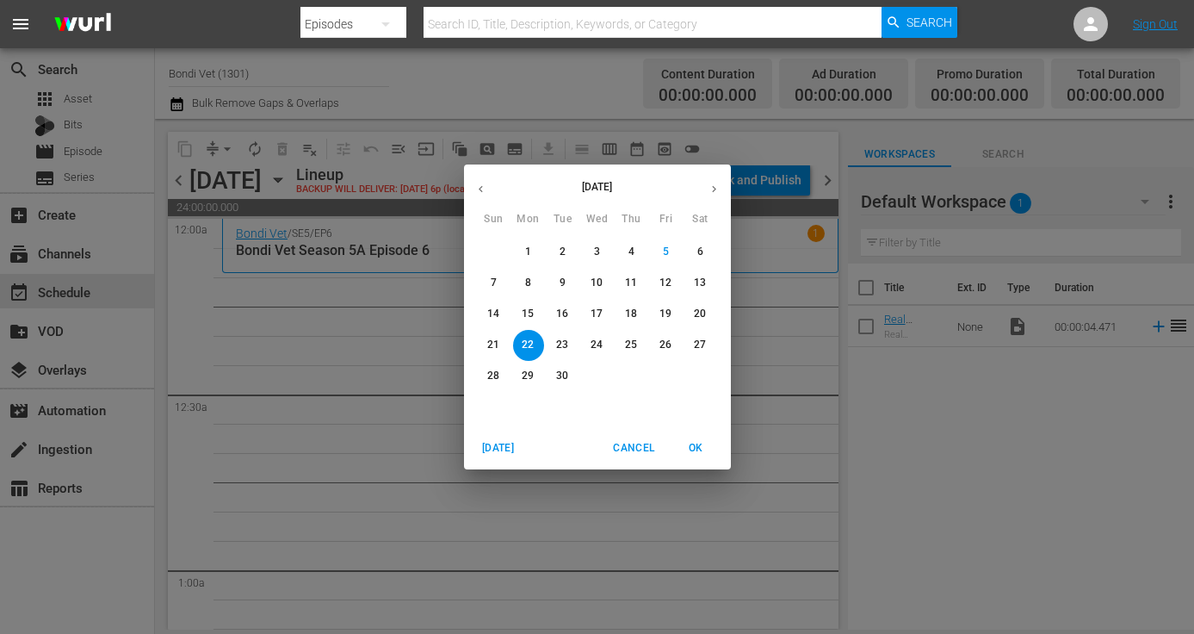
click at [529, 281] on p "8" at bounding box center [528, 283] width 6 height 15
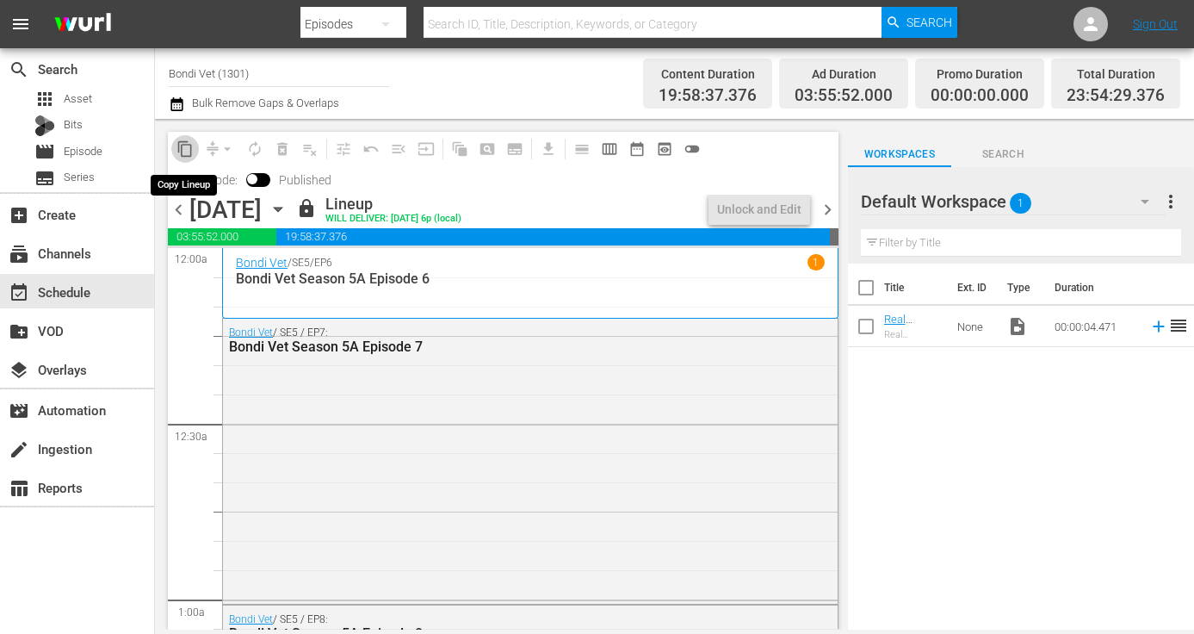
click at [183, 145] on span "content_copy" at bounding box center [184, 148] width 17 height 17
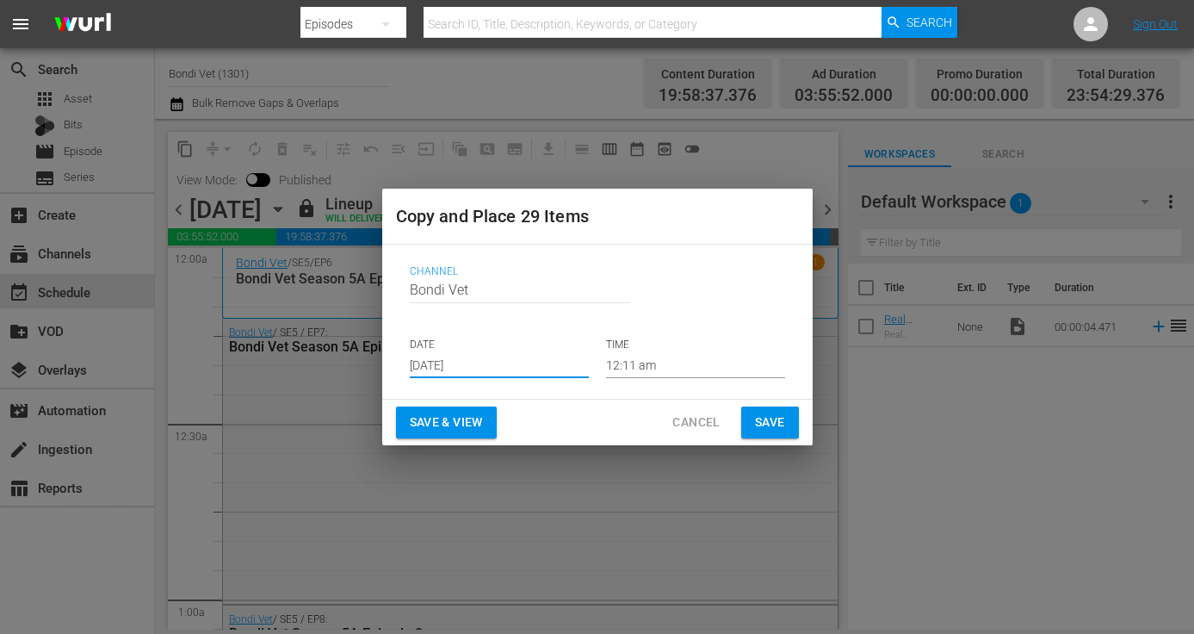
click at [495, 363] on input "[DATE]" at bounding box center [499, 365] width 179 height 26
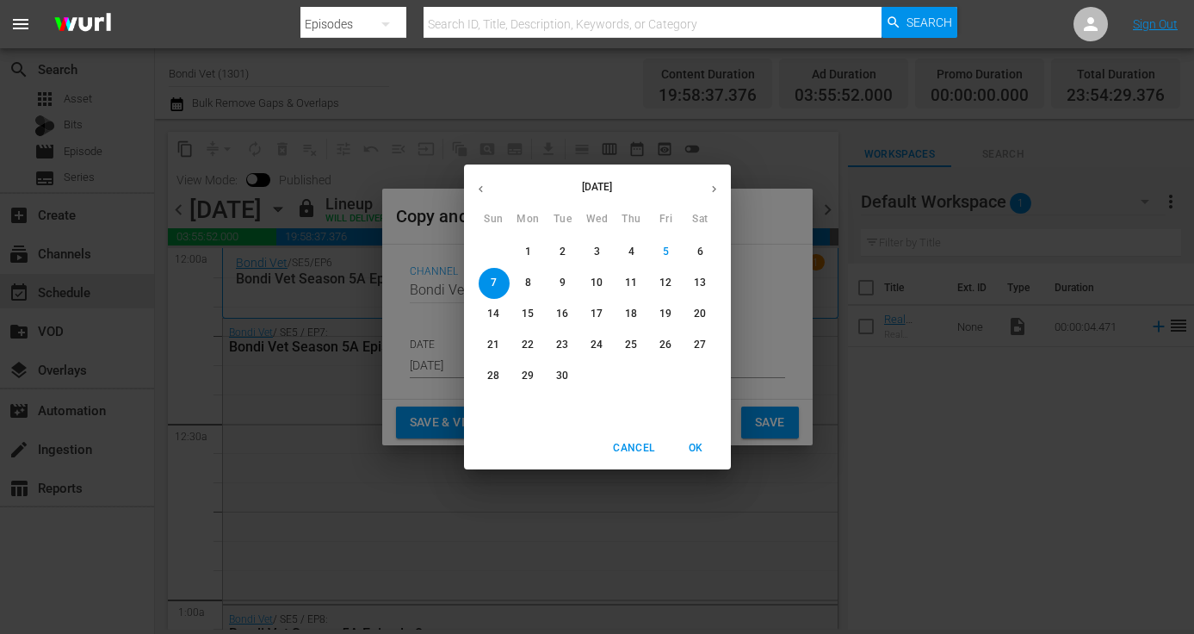
drag, startPoint x: 529, startPoint y: 340, endPoint x: 590, endPoint y: 355, distance: 62.0
click at [531, 340] on p "22" at bounding box center [528, 344] width 12 height 15
type input "[DATE]"
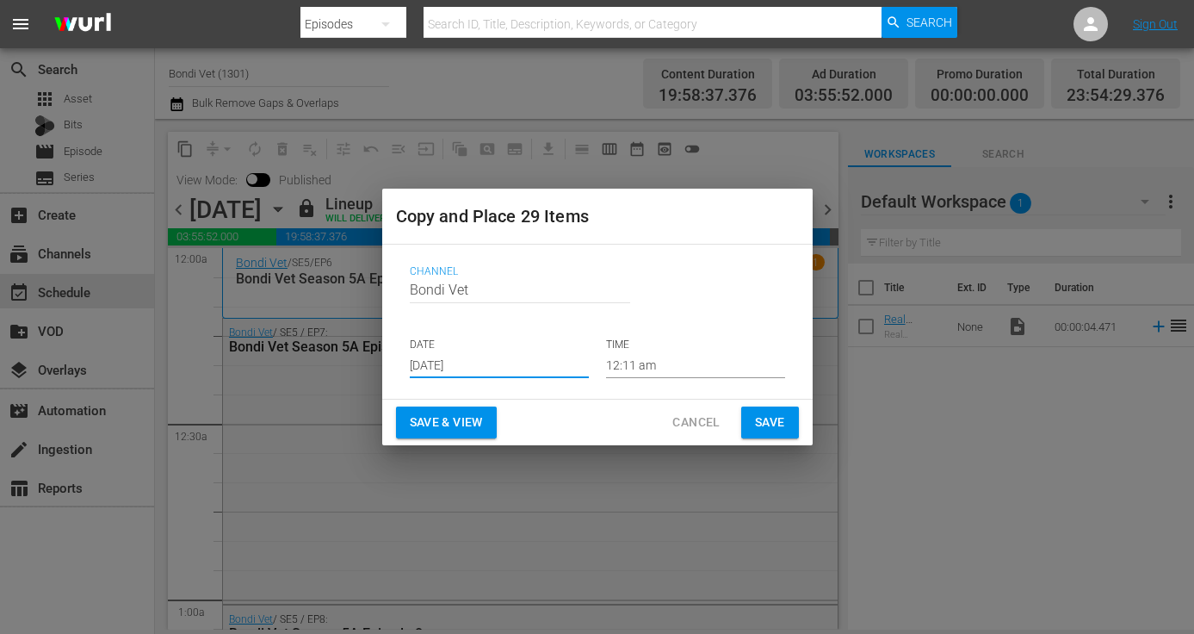
click at [442, 417] on span "Save & View" at bounding box center [446, 423] width 73 height 22
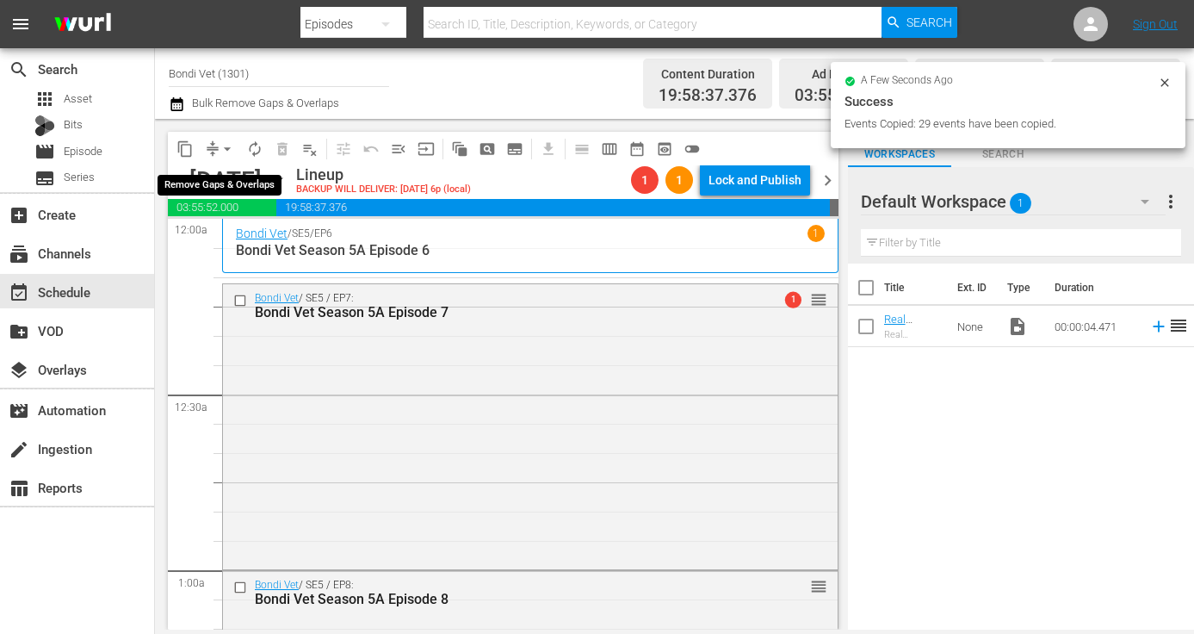
click at [230, 151] on span "arrow_drop_down" at bounding box center [227, 148] width 17 height 17
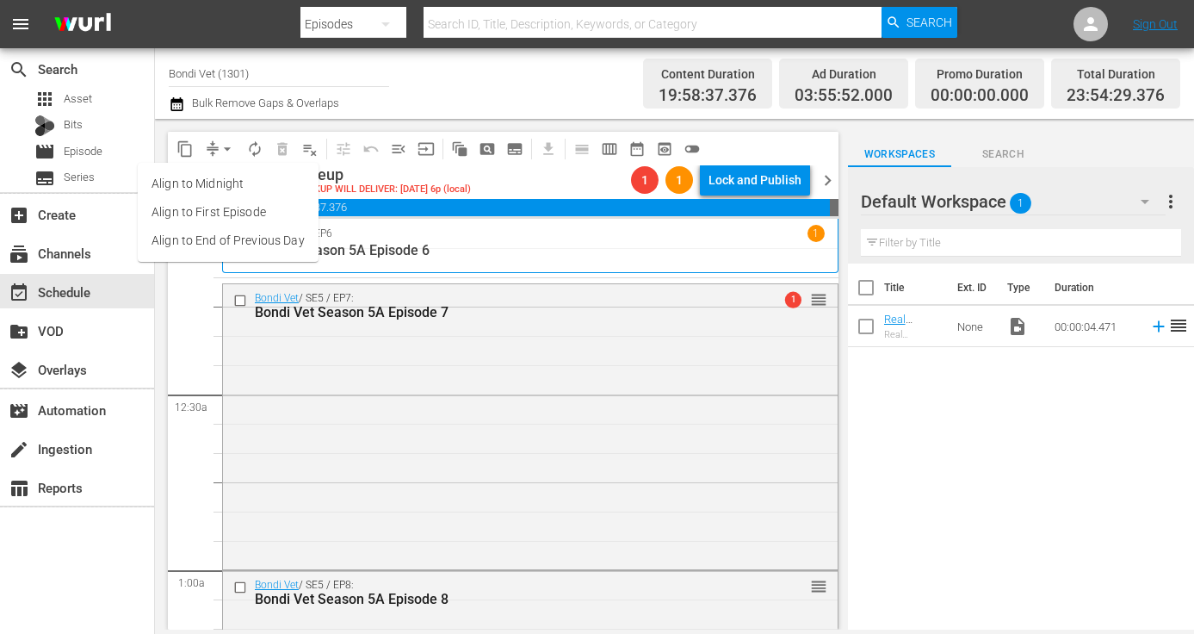
click at [201, 235] on li "Align to End of Previous Day" at bounding box center [228, 240] width 181 height 28
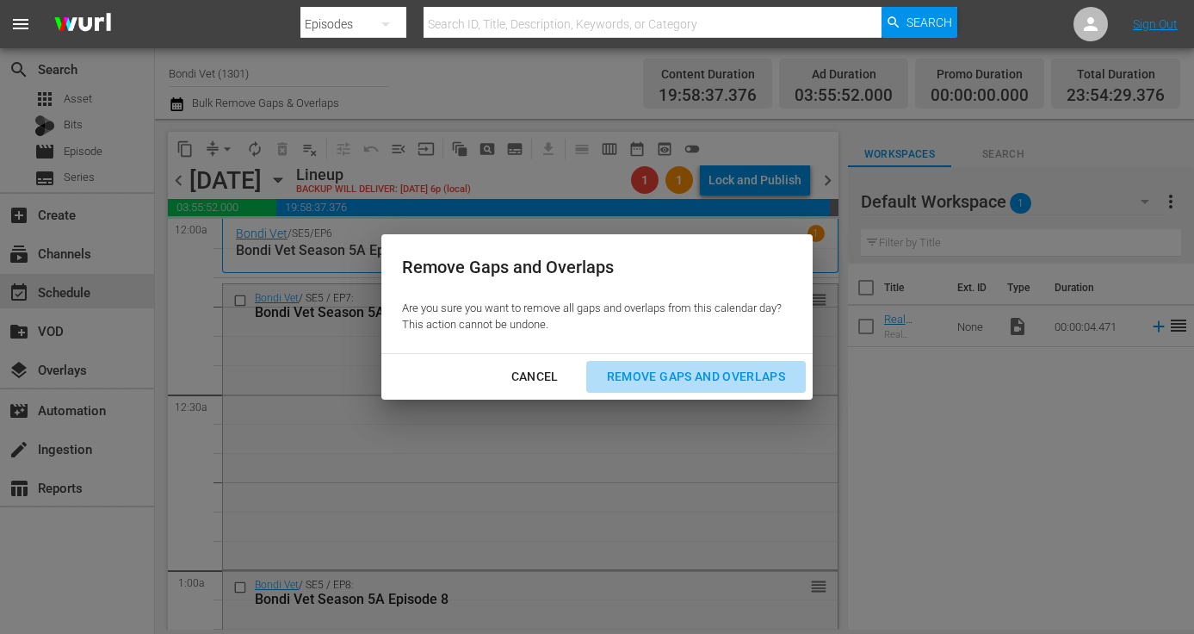
drag, startPoint x: 659, startPoint y: 373, endPoint x: 560, endPoint y: 399, distance: 102.3
click at [659, 373] on div "Remove Gaps and Overlaps" at bounding box center [696, 377] width 206 height 22
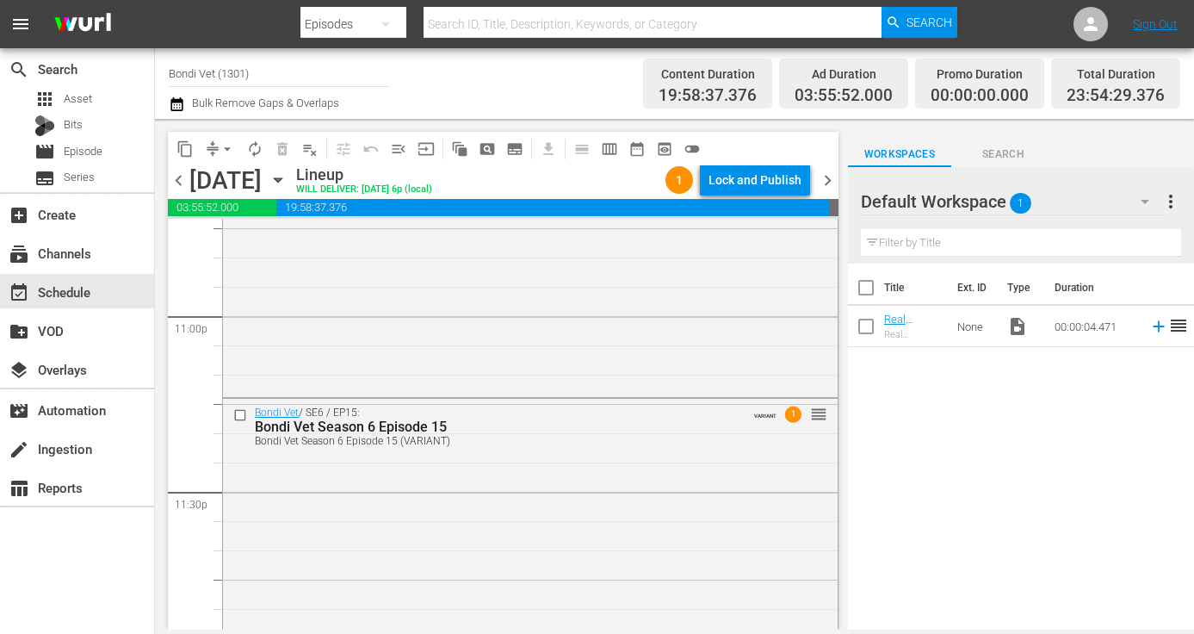
scroll to position [8041, 0]
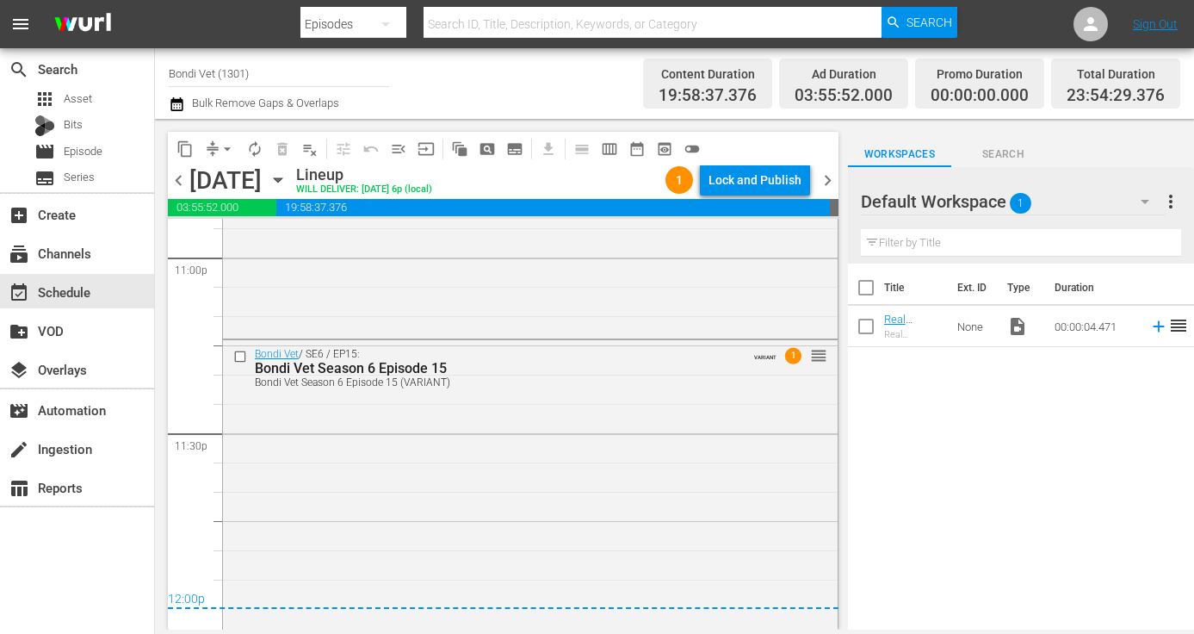
click at [827, 178] on span "chevron_right" at bounding box center [828, 181] width 22 height 22
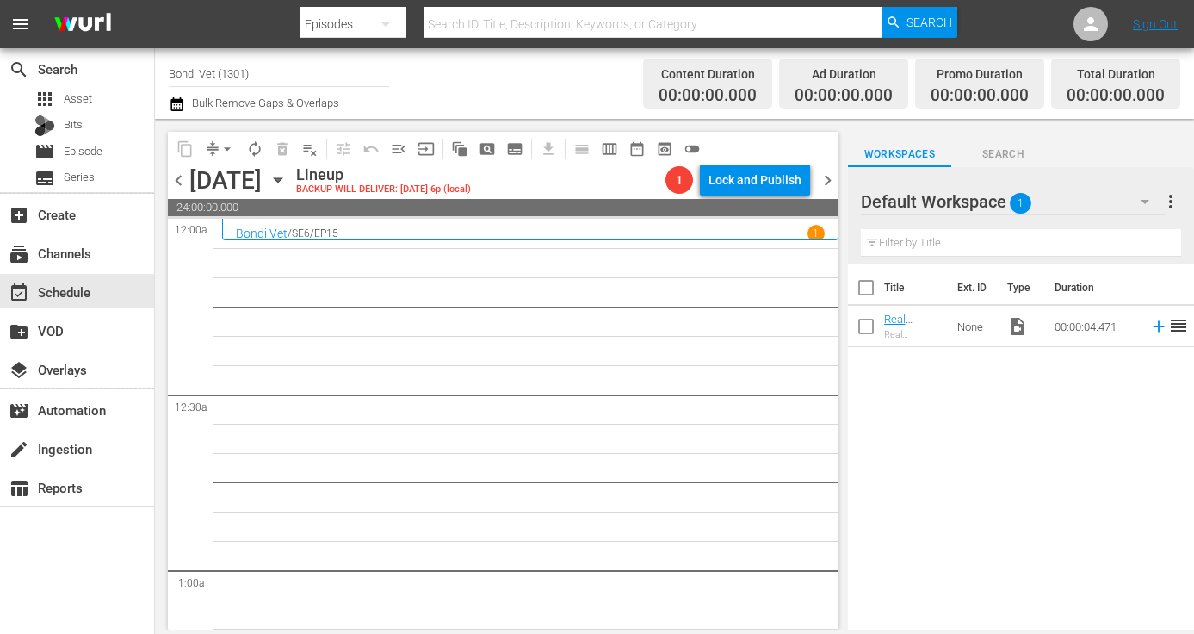
click at [282, 178] on icon "button" at bounding box center [278, 180] width 8 height 4
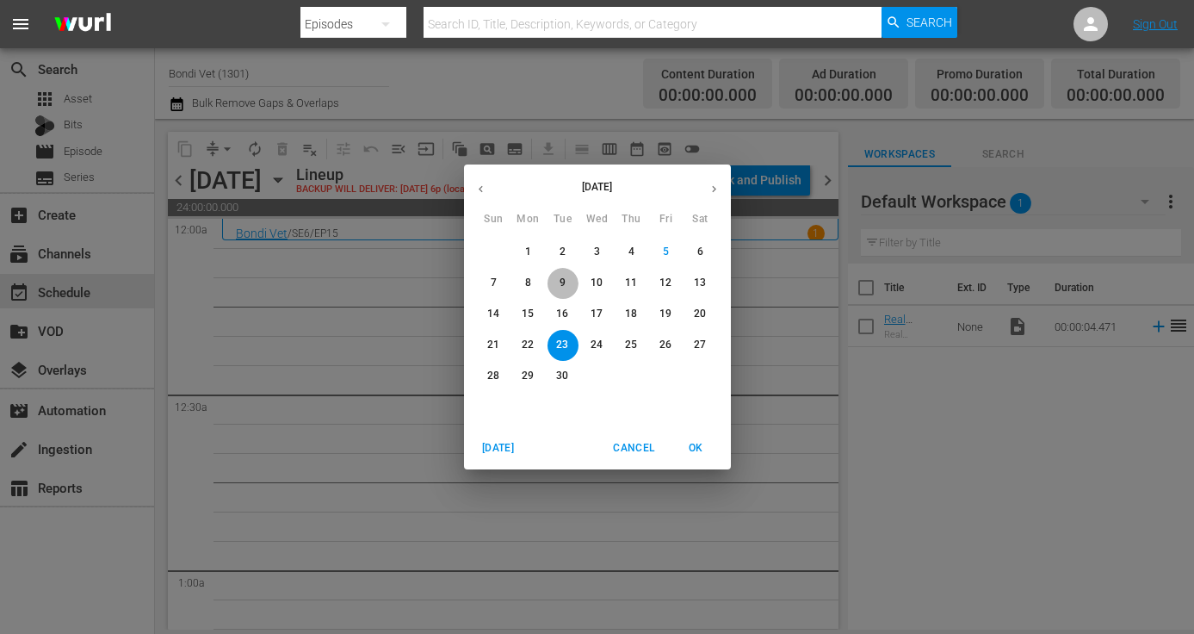
drag, startPoint x: 562, startPoint y: 282, endPoint x: 530, endPoint y: 289, distance: 32.6
click at [562, 282] on p "9" at bounding box center [563, 283] width 6 height 15
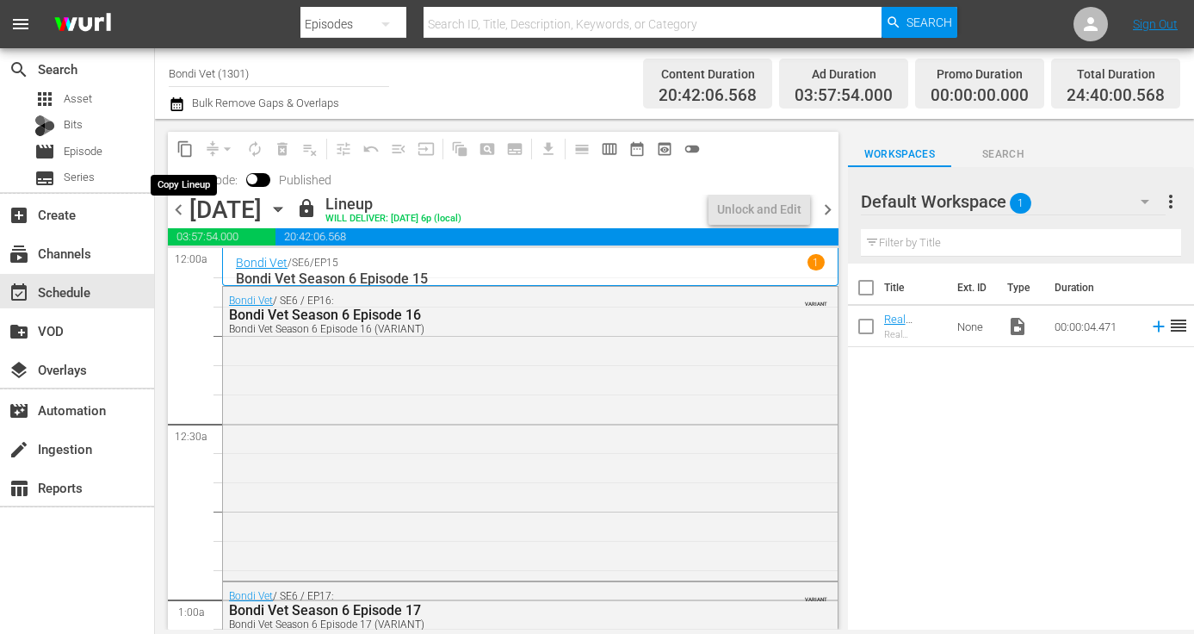
click at [189, 151] on span "content_copy" at bounding box center [184, 148] width 17 height 17
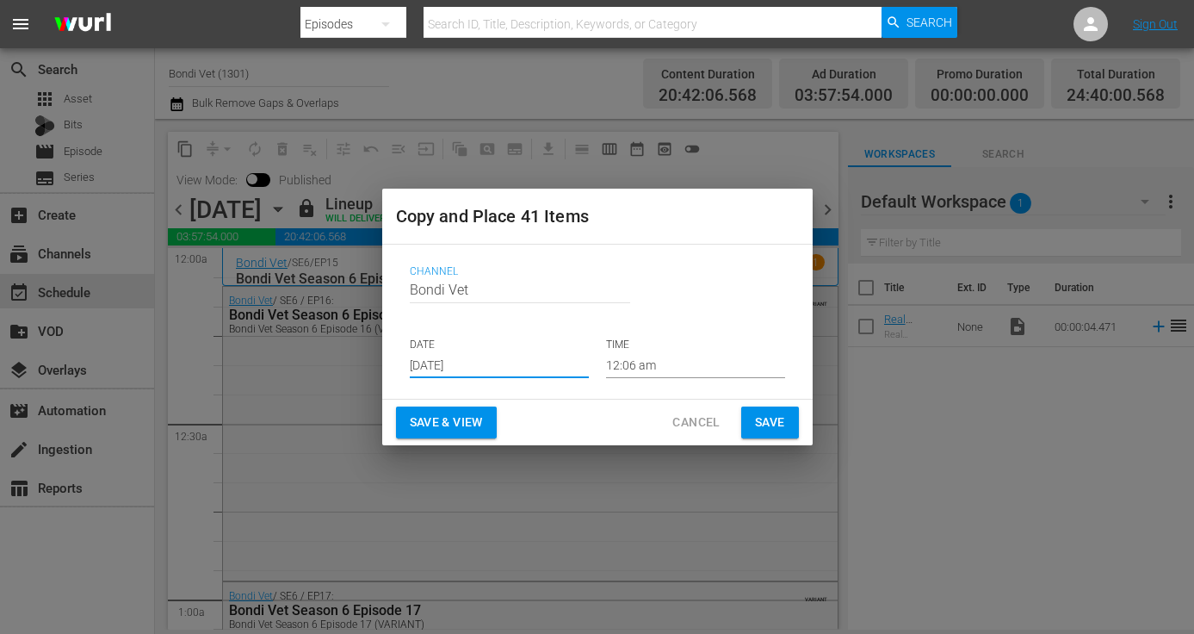
drag, startPoint x: 489, startPoint y: 366, endPoint x: 388, endPoint y: 361, distance: 100.9
click at [388, 361] on div "Channel Channel Title Bondi Vet DATE [DATE] TIME 12:06 am" at bounding box center [597, 322] width 430 height 154
click at [499, 364] on input "[DATE]" at bounding box center [499, 365] width 179 height 26
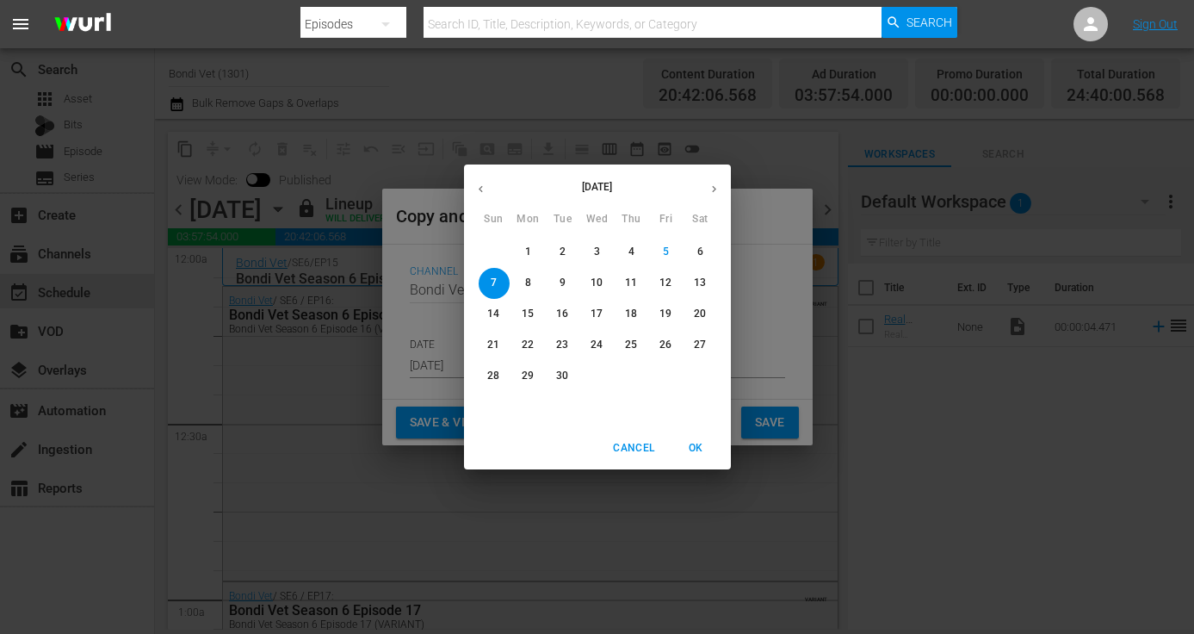
click at [561, 344] on p "23" at bounding box center [562, 344] width 12 height 15
type input "[DATE]"
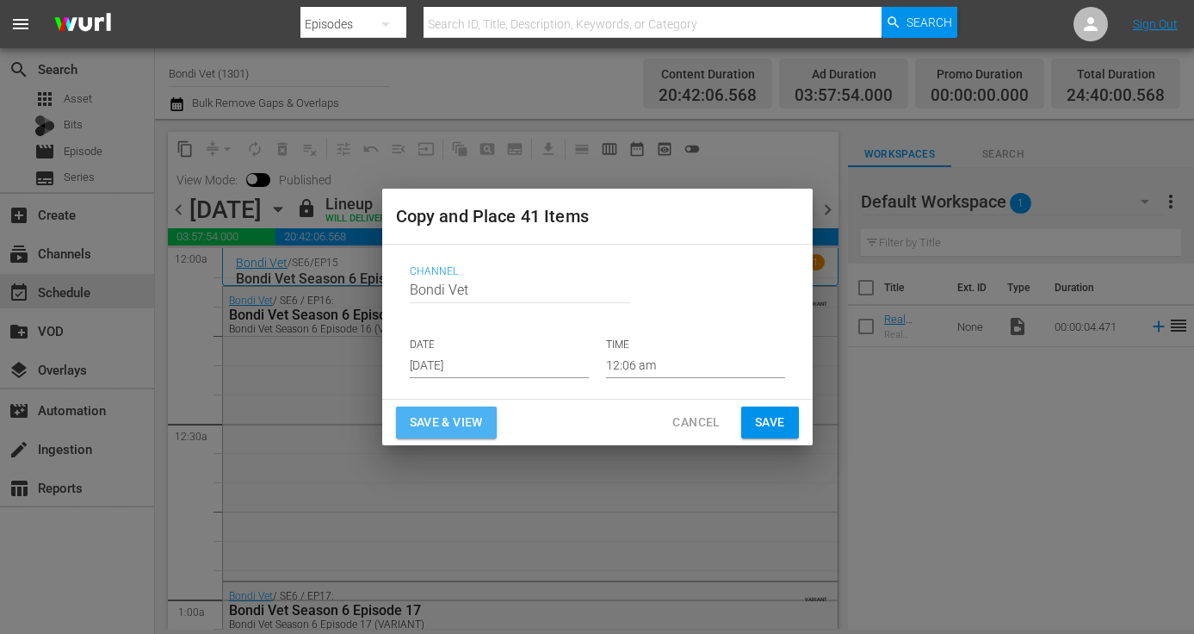
click at [453, 425] on span "Save & View" at bounding box center [446, 423] width 73 height 22
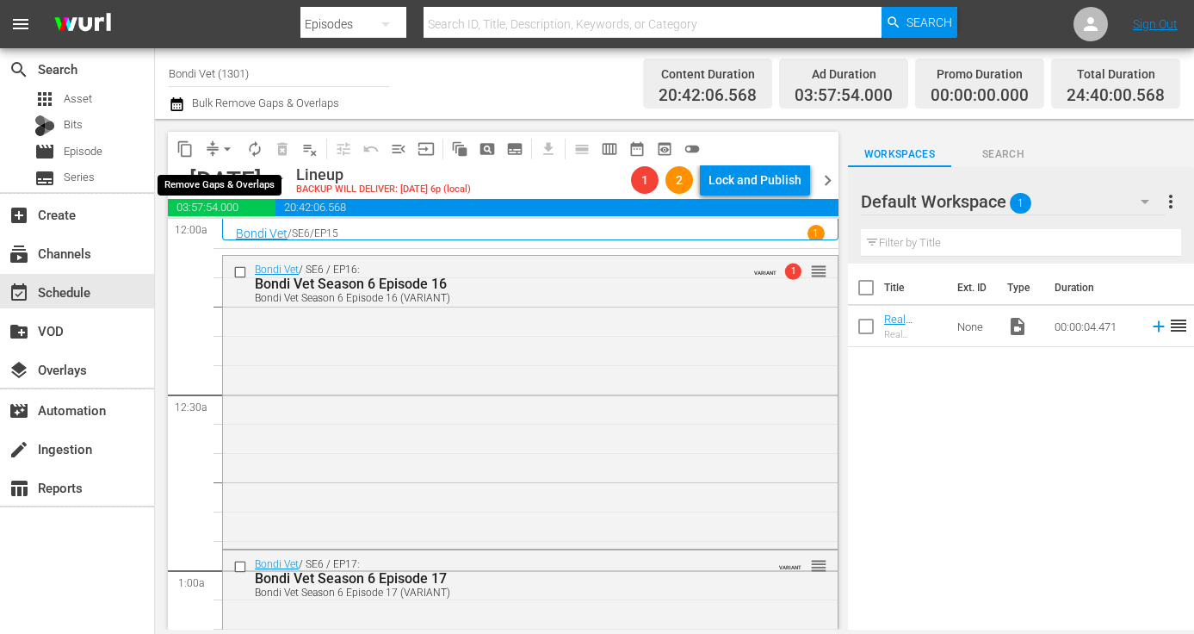
click at [226, 146] on span "arrow_drop_down" at bounding box center [227, 148] width 17 height 17
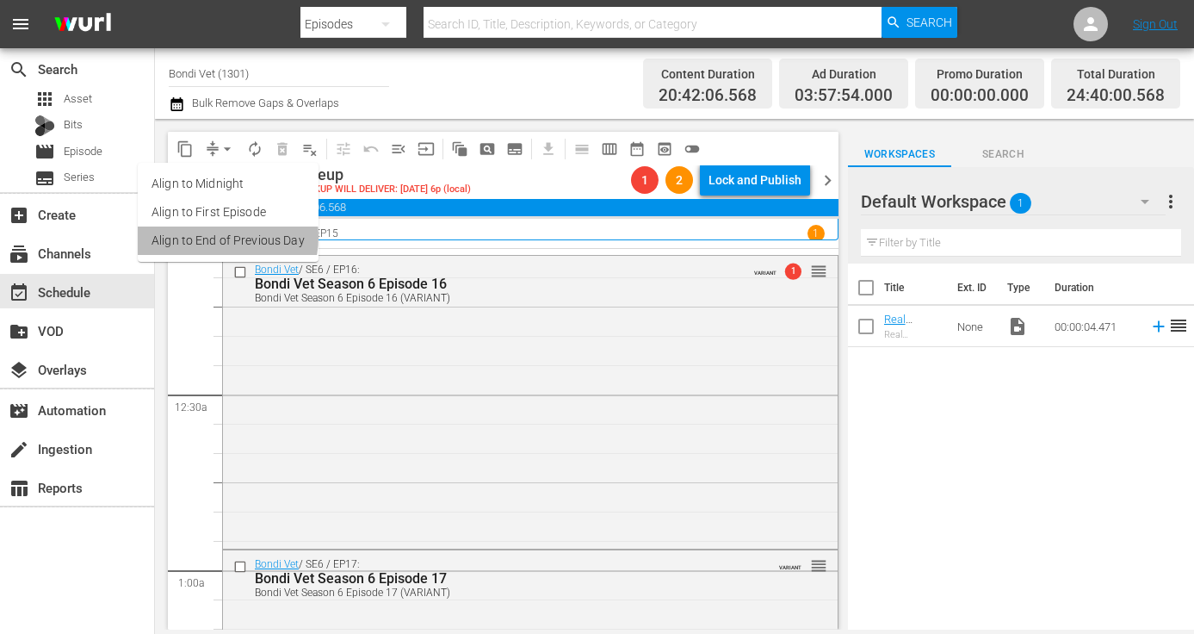
click at [214, 237] on li "Align to End of Previous Day" at bounding box center [228, 240] width 181 height 28
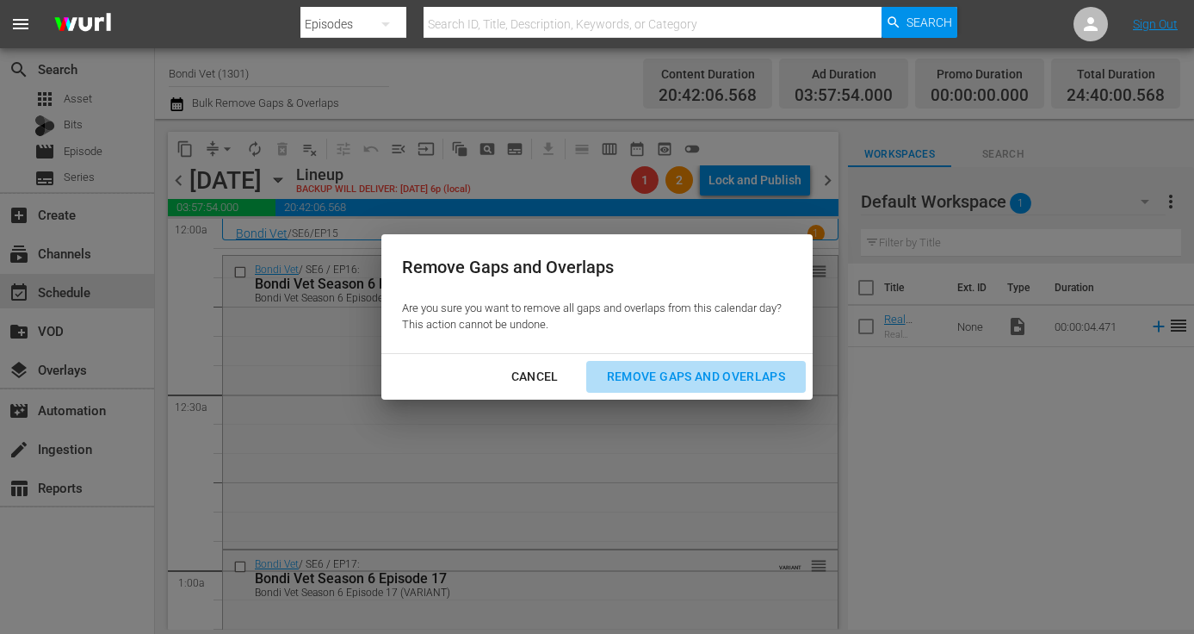
click at [641, 374] on div "Remove Gaps and Overlaps" at bounding box center [696, 377] width 206 height 22
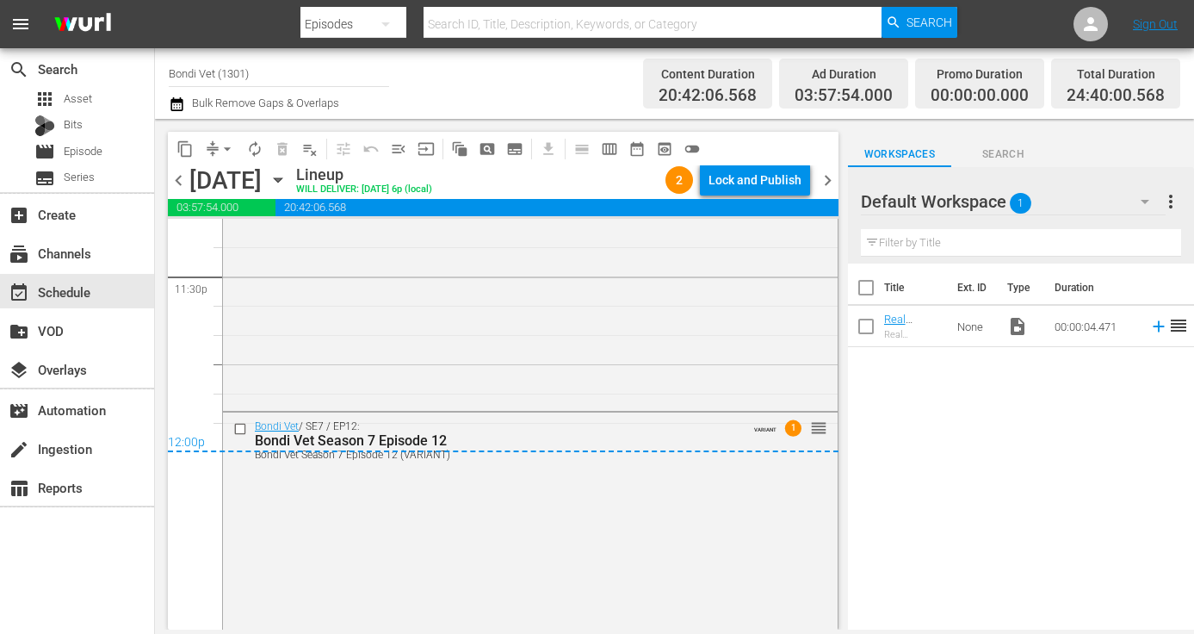
scroll to position [8275, 0]
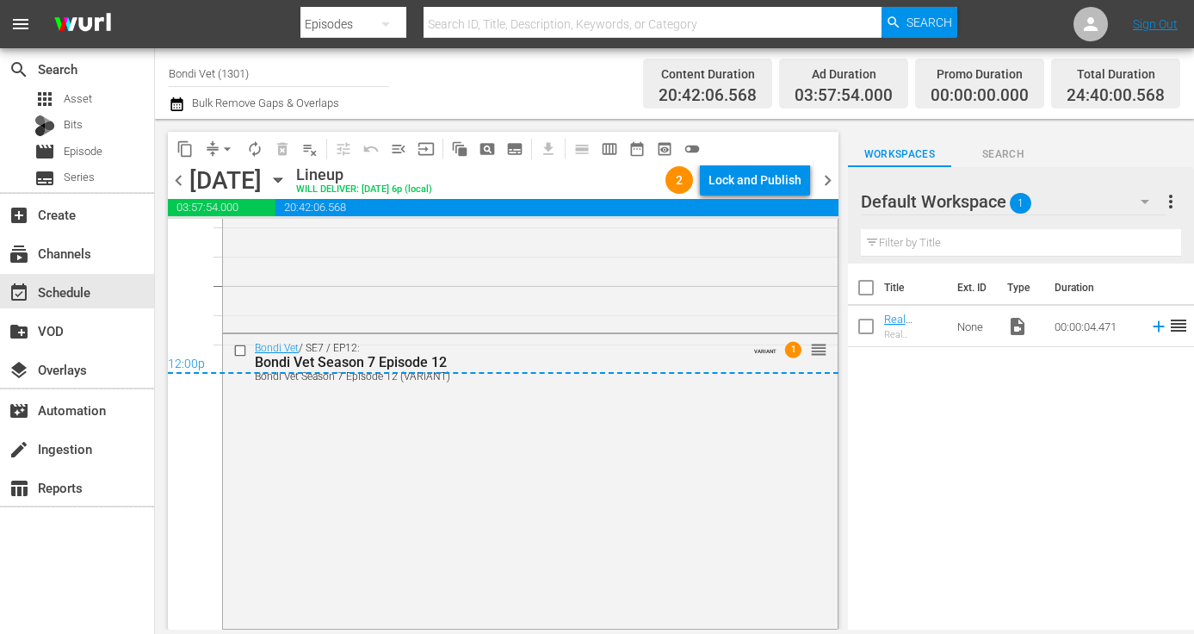
click at [828, 180] on span "chevron_right" at bounding box center [828, 181] width 22 height 22
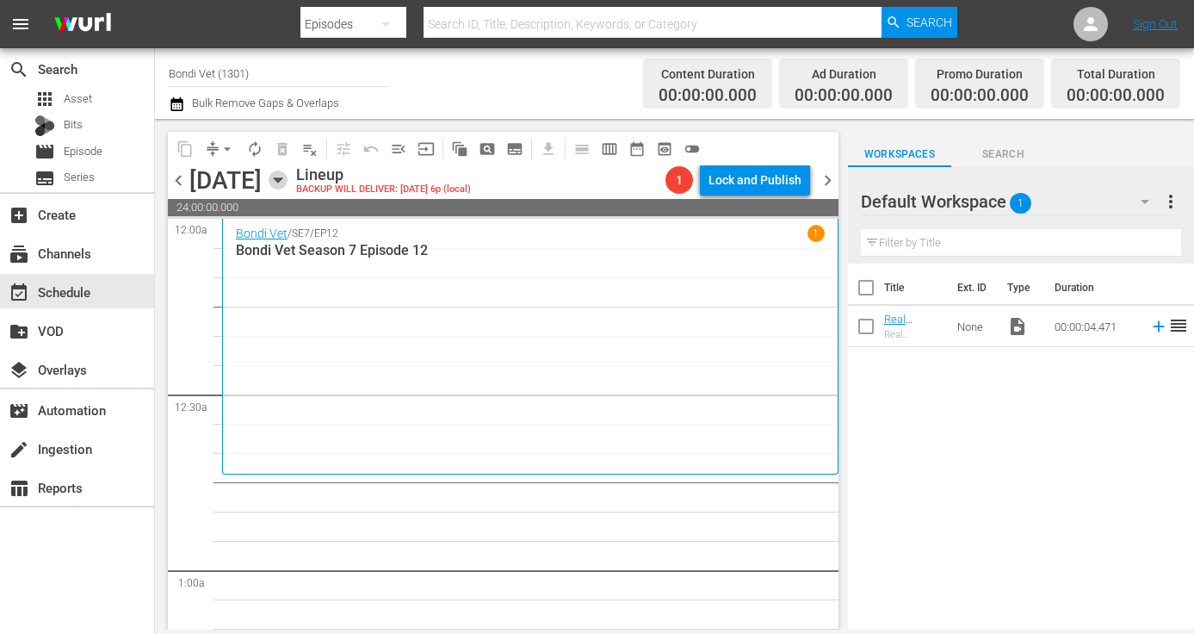
click at [288, 183] on icon "button" at bounding box center [278, 179] width 19 height 19
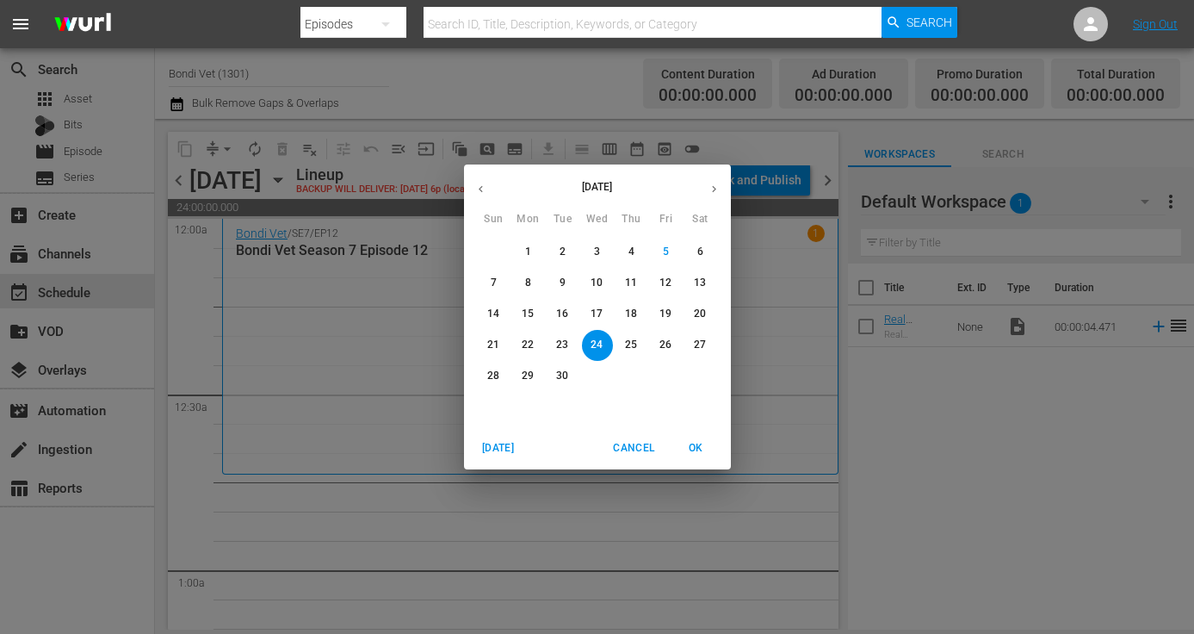
click at [589, 281] on span "10" at bounding box center [597, 283] width 31 height 15
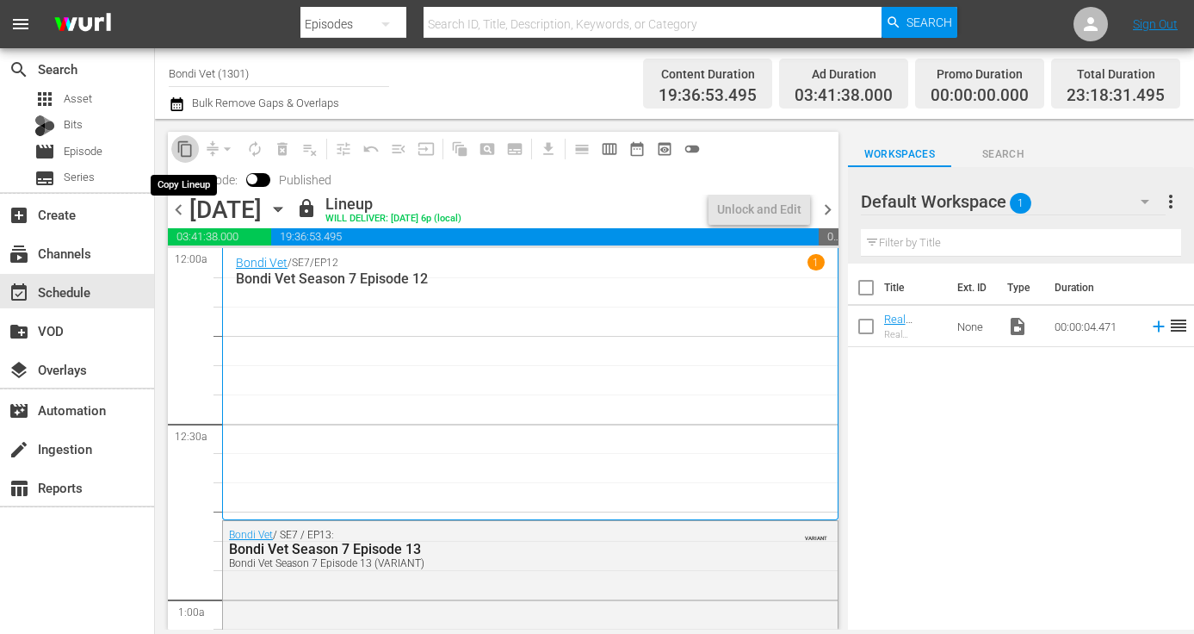
click at [185, 152] on span "content_copy" at bounding box center [184, 148] width 17 height 17
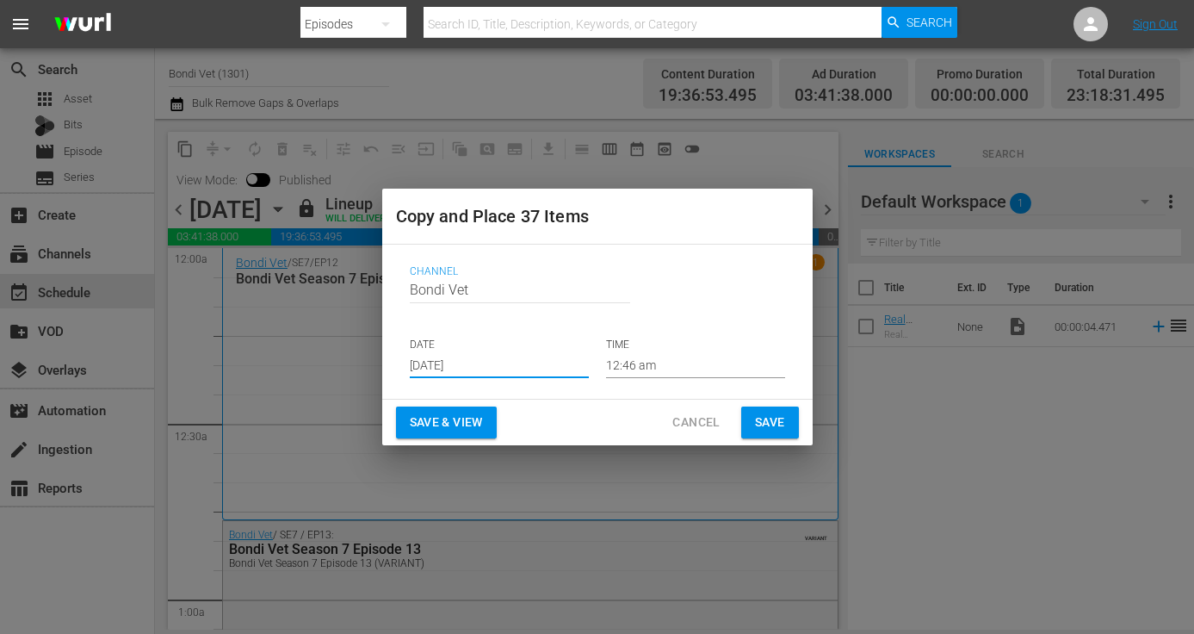
click at [486, 364] on input "[DATE]" at bounding box center [499, 365] width 179 height 26
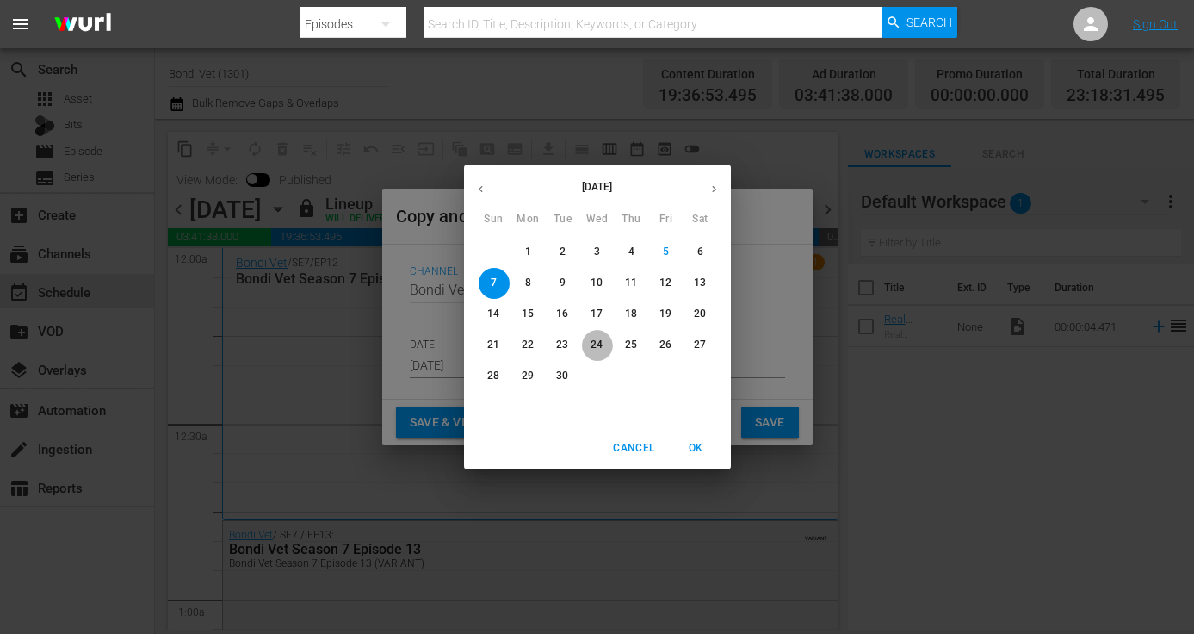
click at [600, 343] on p "24" at bounding box center [597, 344] width 12 height 15
type input "[DATE]"
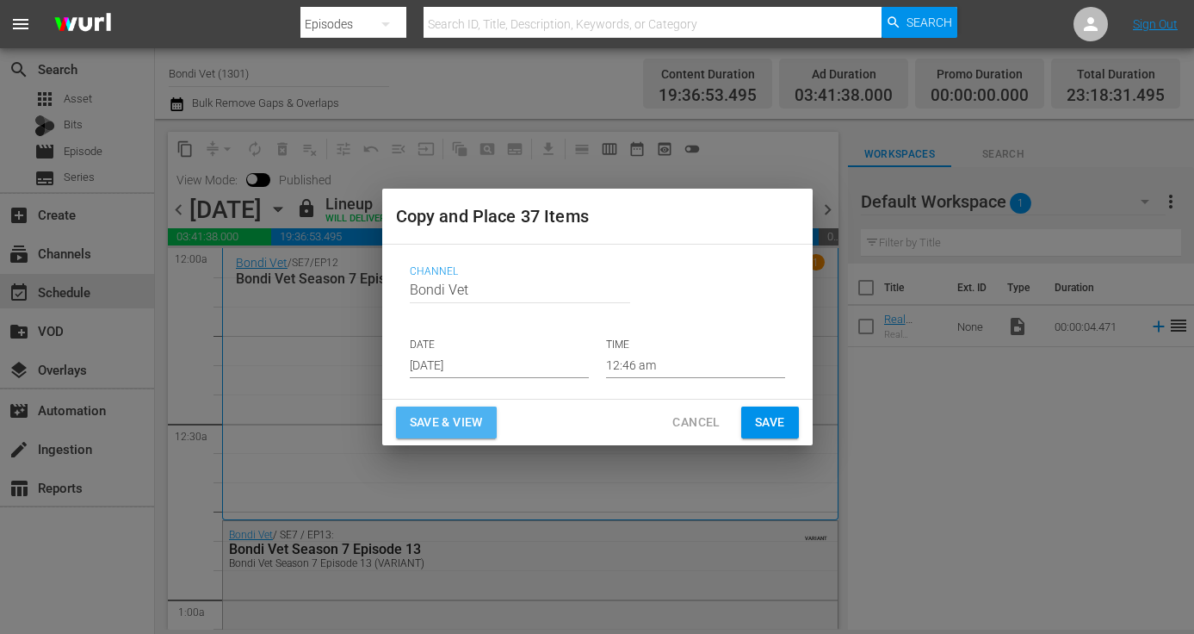
click at [434, 427] on span "Save & View" at bounding box center [446, 423] width 73 height 22
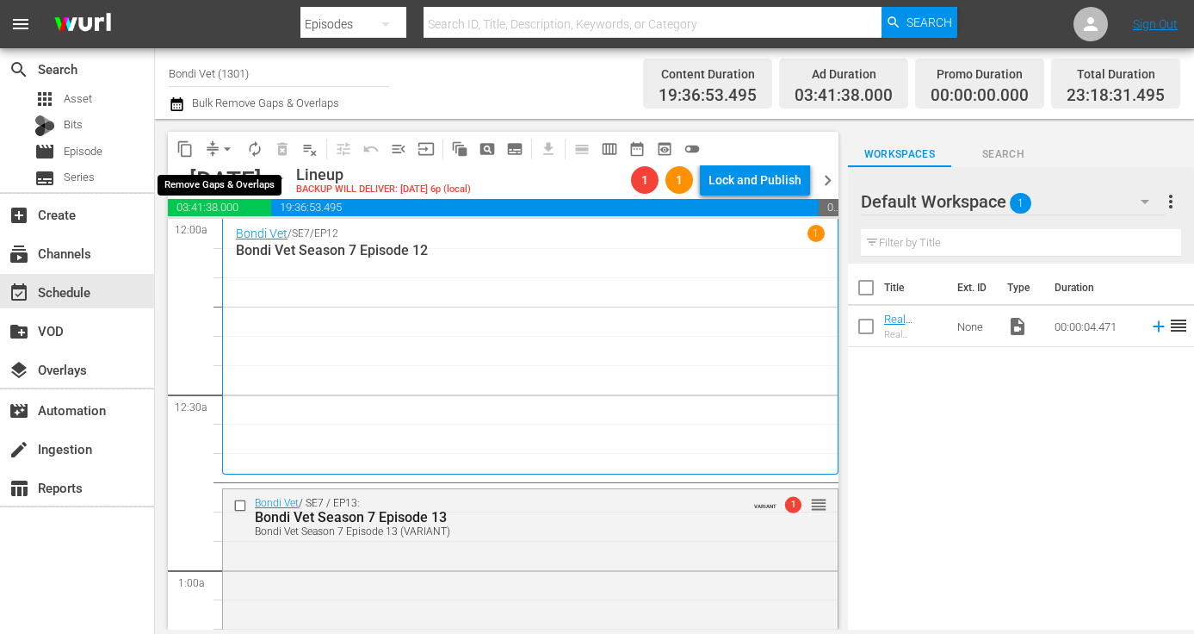
click at [225, 145] on span "arrow_drop_down" at bounding box center [227, 148] width 17 height 17
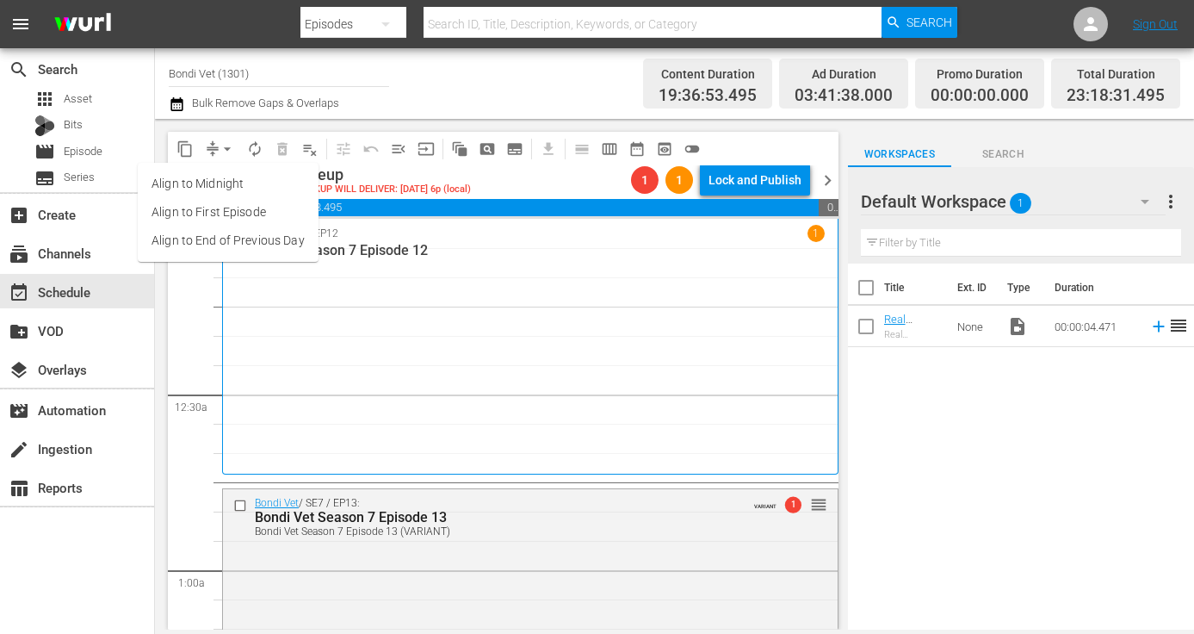
click at [198, 240] on li "Align to End of Previous Day" at bounding box center [228, 240] width 181 height 28
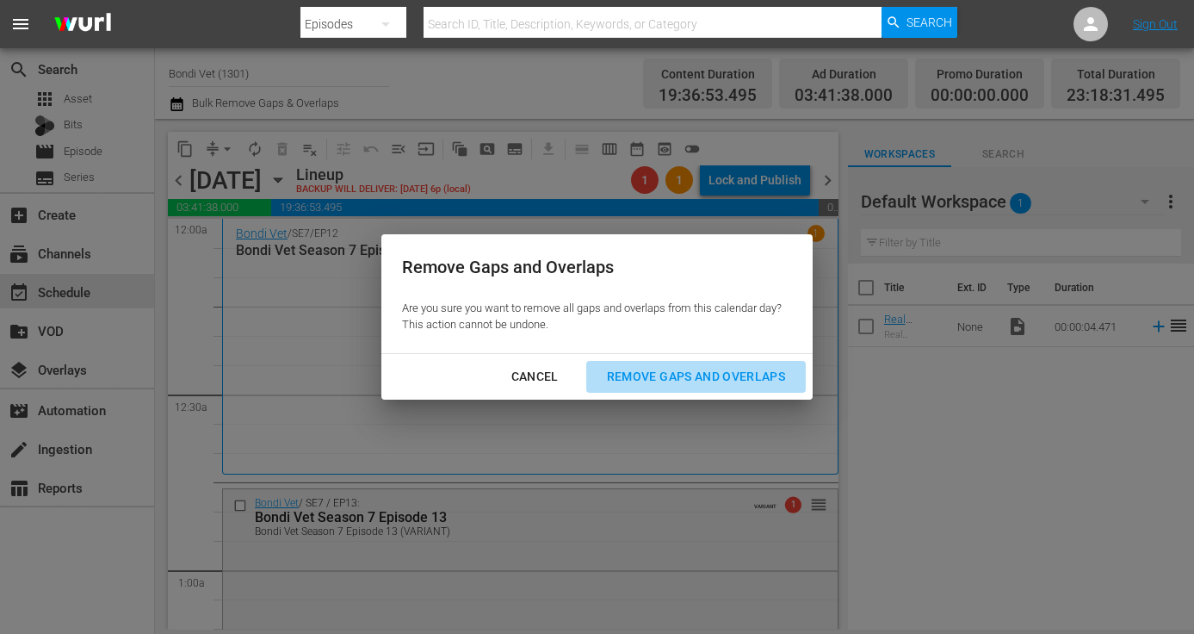
drag, startPoint x: 654, startPoint y: 372, endPoint x: 564, endPoint y: 382, distance: 91.0
click at [654, 372] on div "Remove Gaps and Overlaps" at bounding box center [696, 377] width 206 height 22
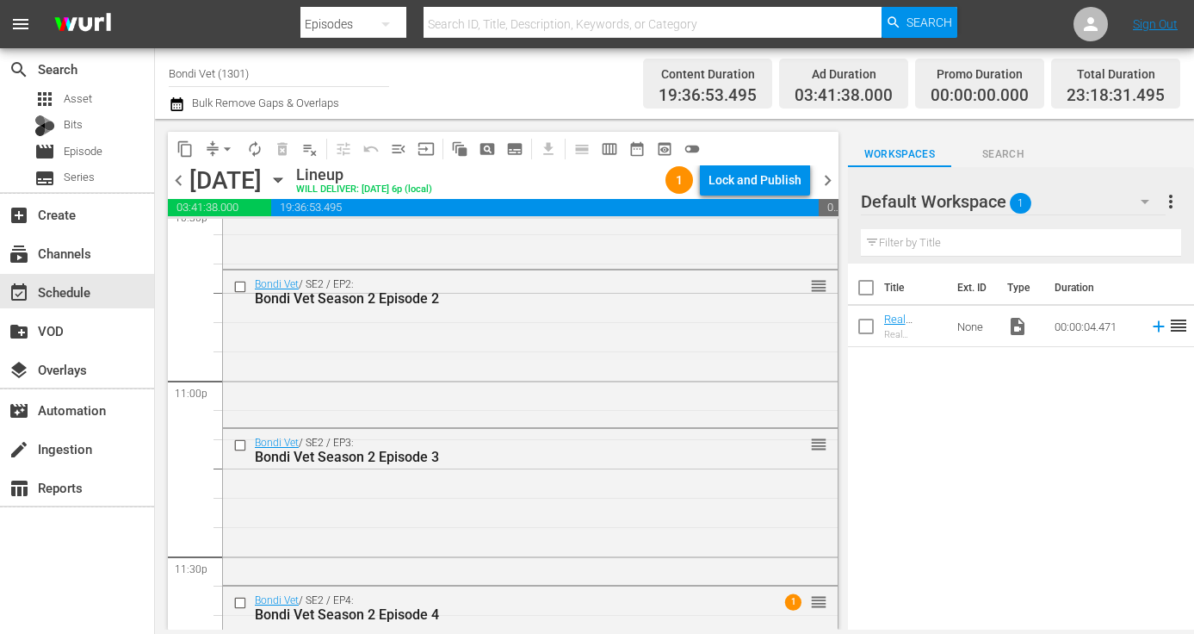
scroll to position [8033, 0]
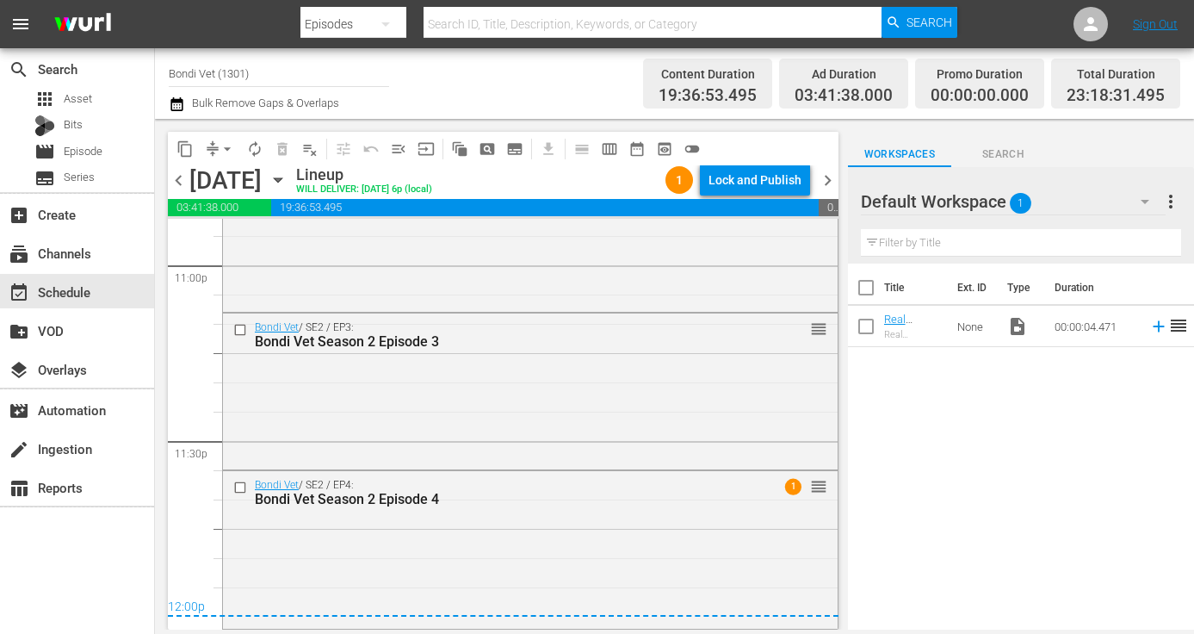
click at [823, 183] on span "chevron_right" at bounding box center [828, 181] width 22 height 22
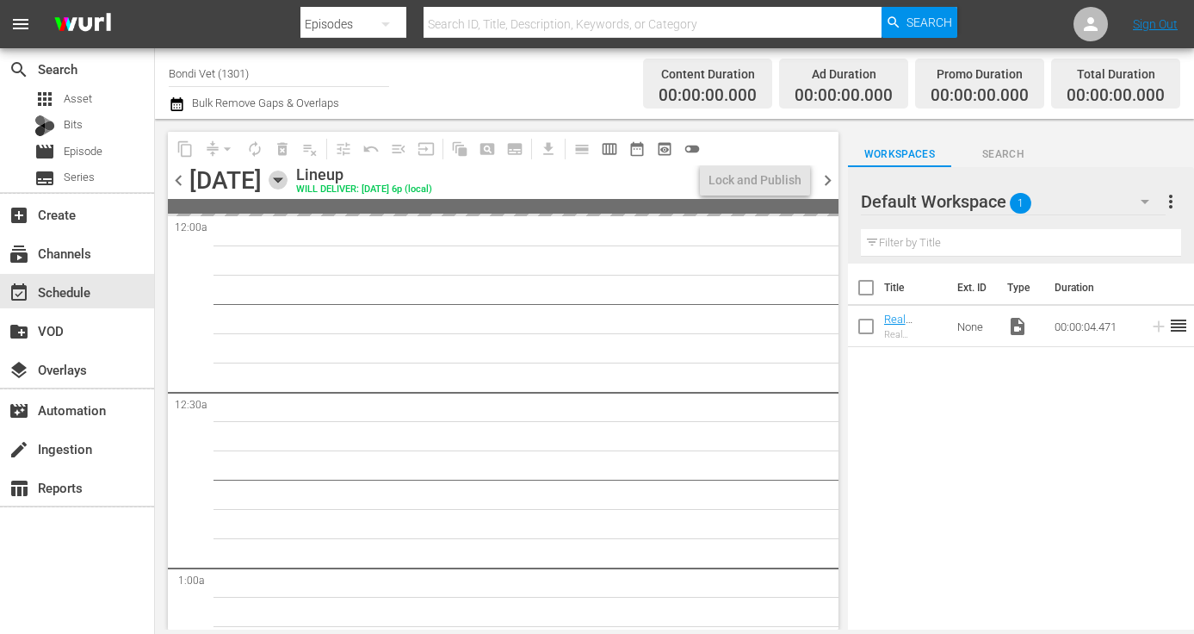
click at [282, 181] on icon "button" at bounding box center [278, 180] width 8 height 4
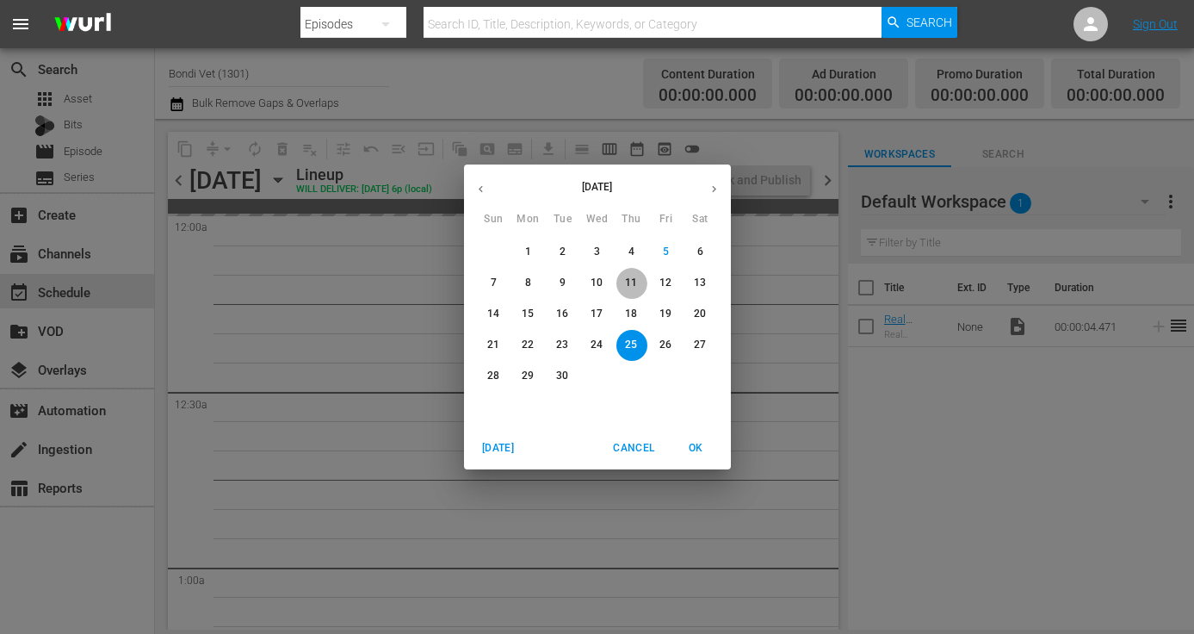
drag, startPoint x: 626, startPoint y: 276, endPoint x: 638, endPoint y: 284, distance: 14.3
click at [628, 277] on p "11" at bounding box center [631, 283] width 12 height 15
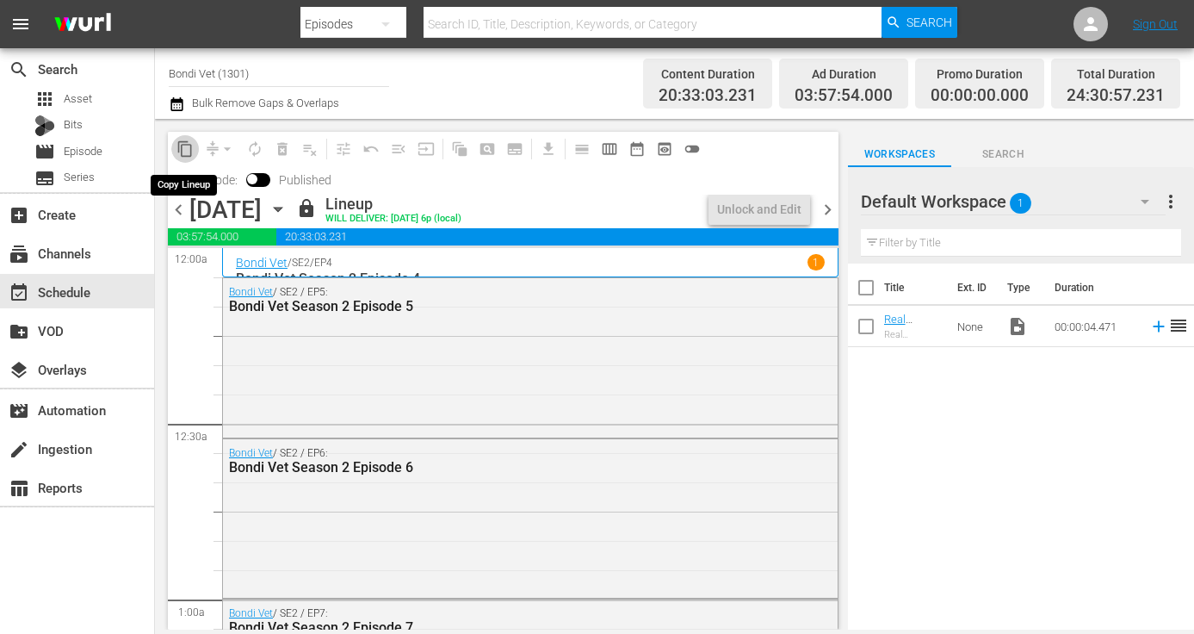
click at [186, 150] on span "content_copy" at bounding box center [184, 148] width 17 height 17
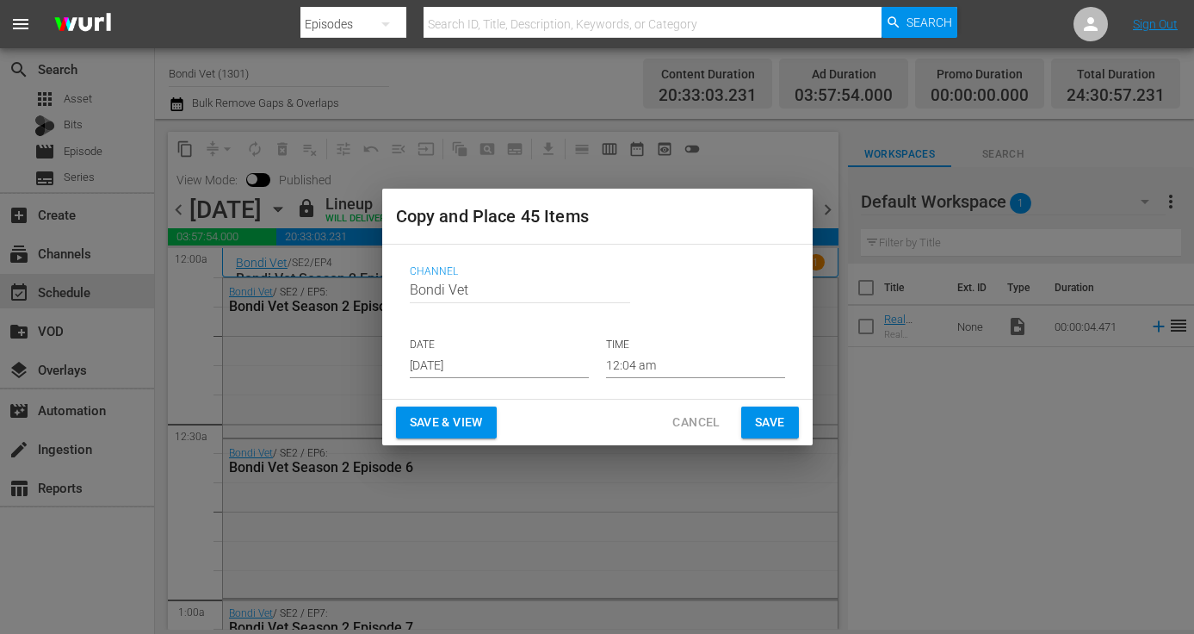
click at [490, 366] on input "[DATE]" at bounding box center [499, 365] width 179 height 26
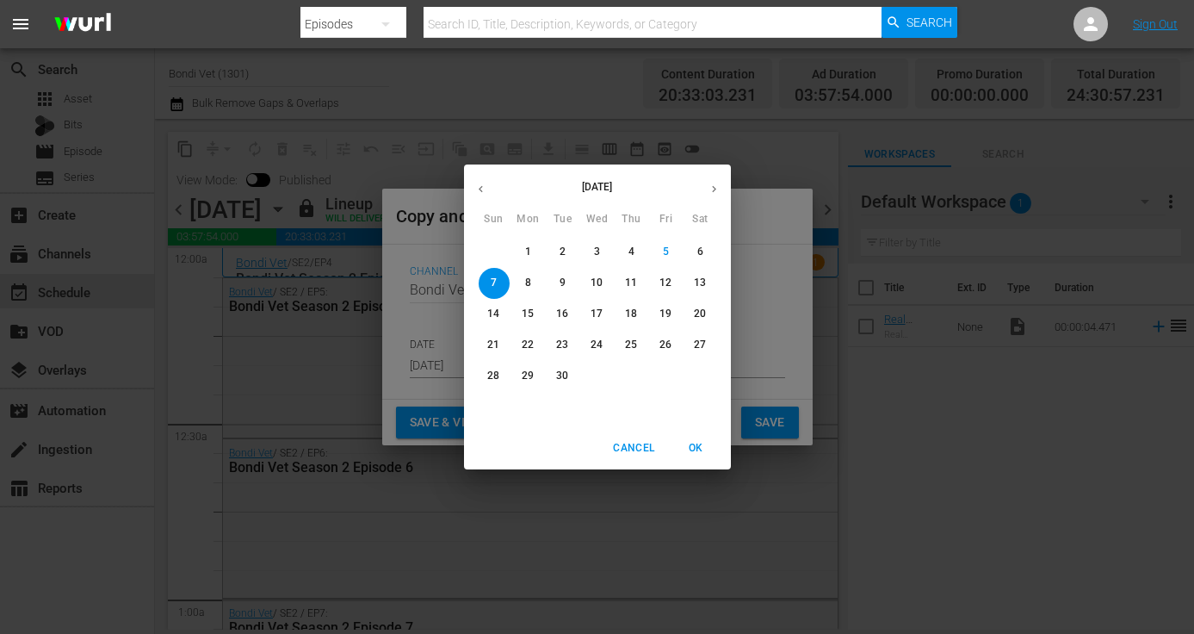
click at [627, 344] on p "25" at bounding box center [631, 344] width 12 height 15
type input "[DATE]"
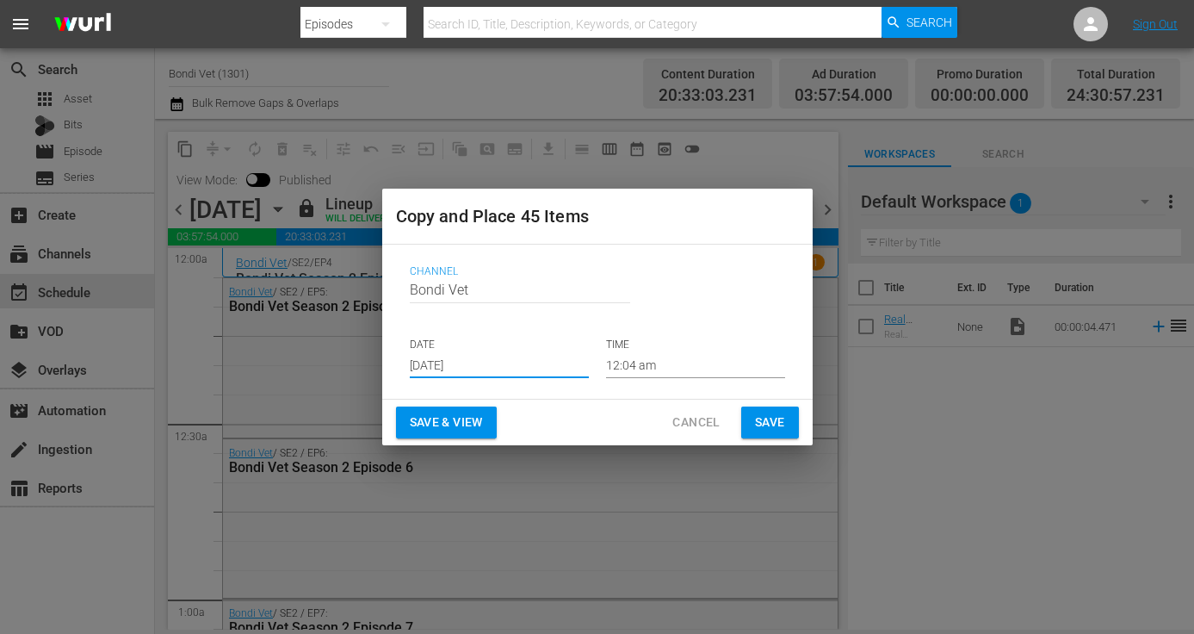
click at [425, 419] on span "Save & View" at bounding box center [446, 423] width 73 height 22
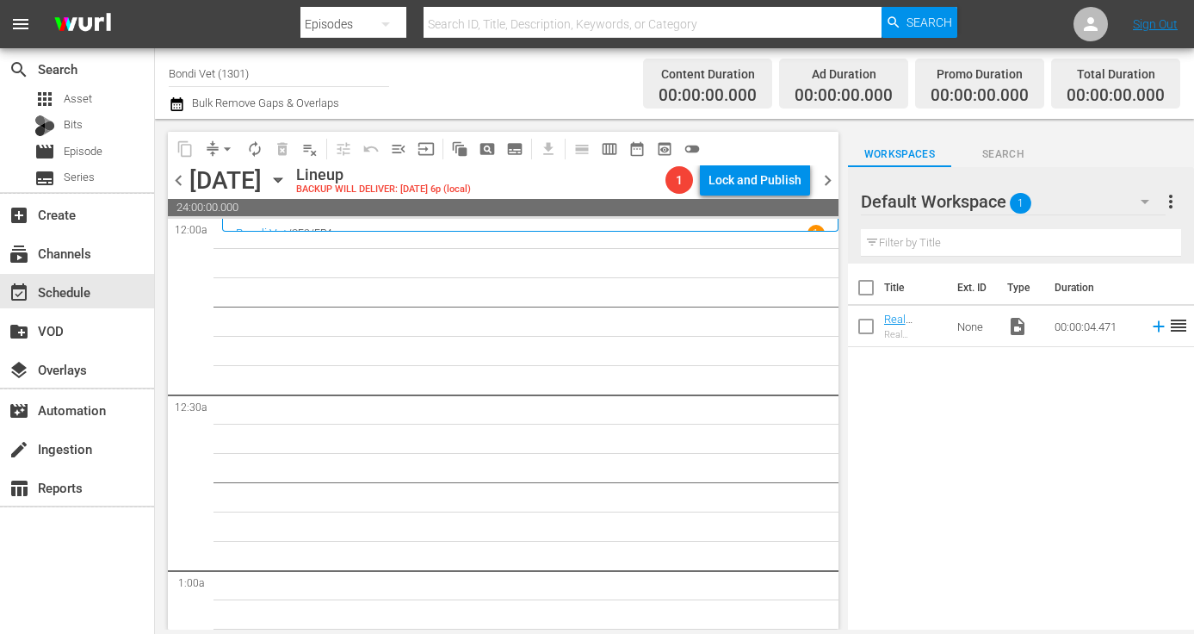
click at [179, 183] on span "chevron_left" at bounding box center [179, 181] width 22 height 22
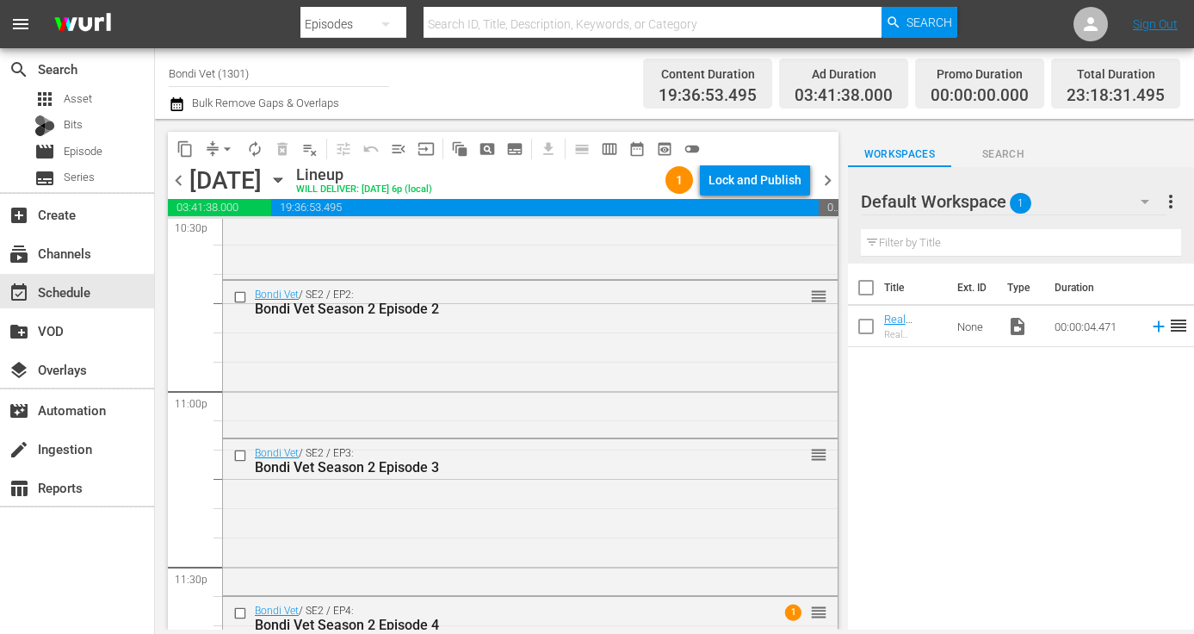
scroll to position [8033, 0]
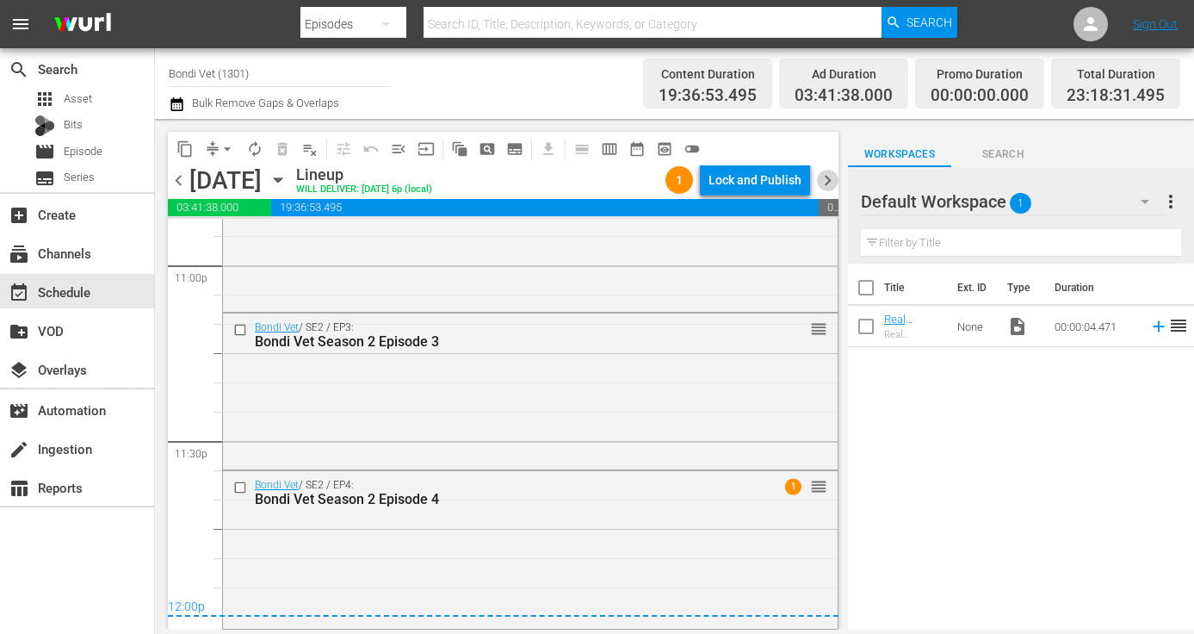
click at [830, 180] on span "chevron_right" at bounding box center [828, 181] width 22 height 22
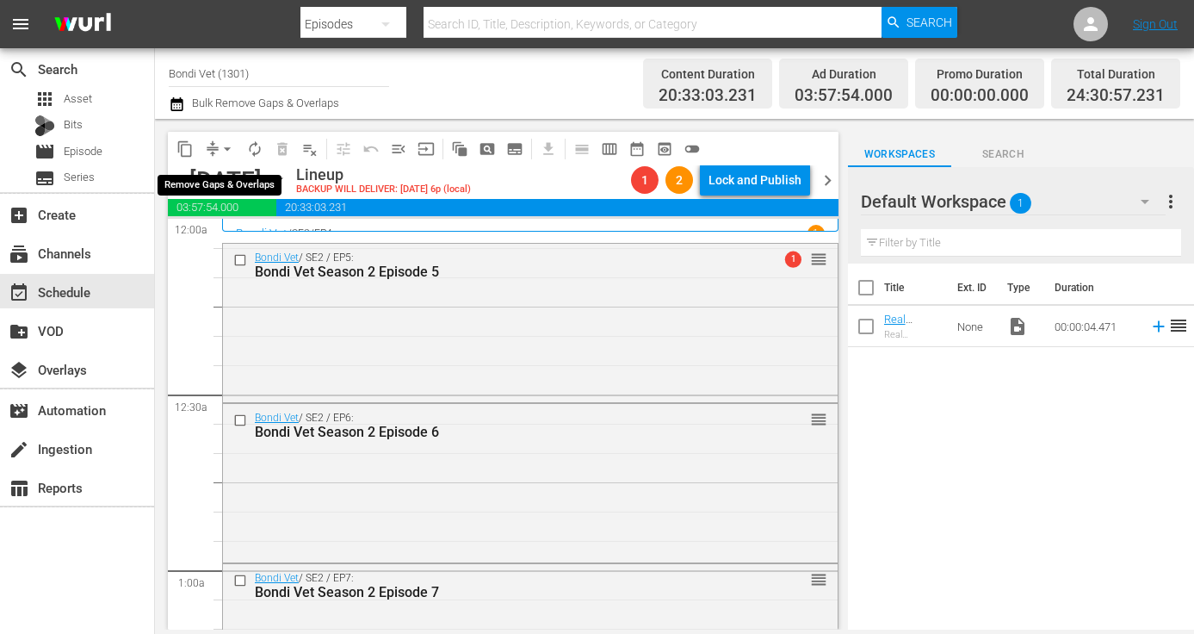
click at [229, 148] on span "arrow_drop_down" at bounding box center [227, 148] width 17 height 17
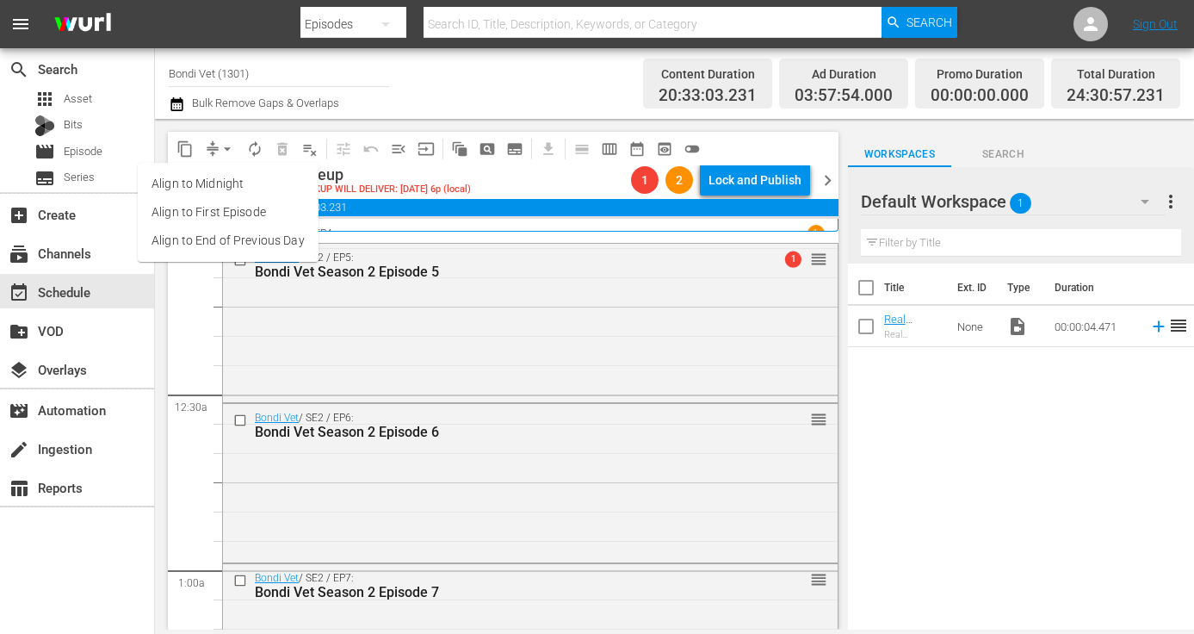
click at [213, 238] on li "Align to End of Previous Day" at bounding box center [228, 240] width 181 height 28
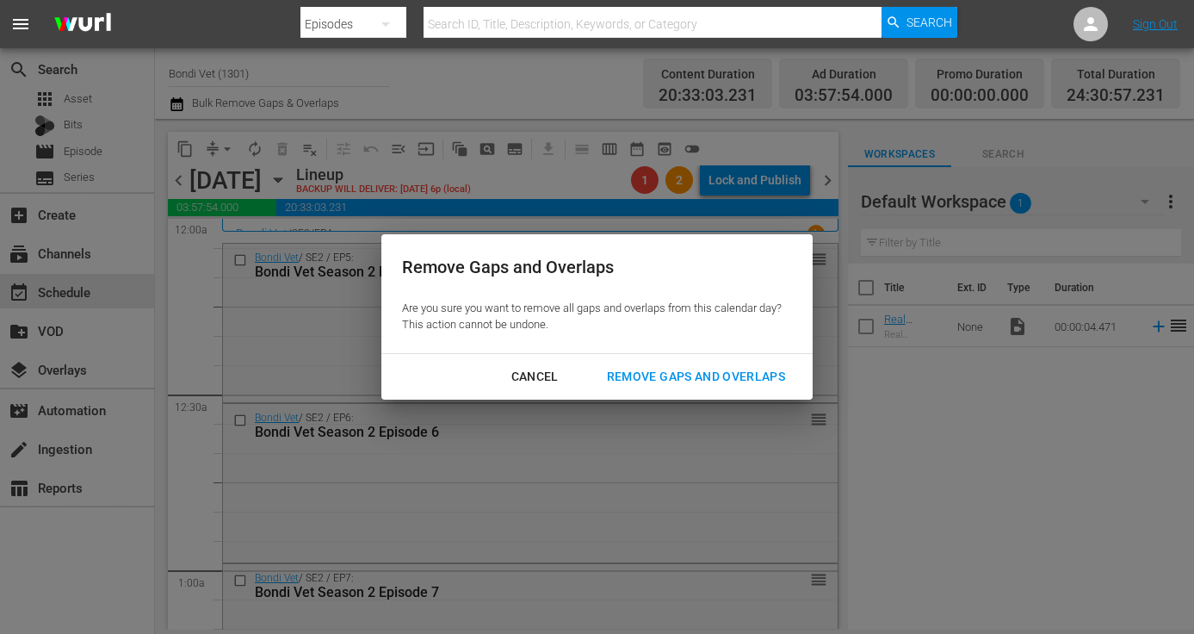
drag, startPoint x: 648, startPoint y: 373, endPoint x: 614, endPoint y: 373, distance: 34.4
click at [648, 373] on div "Remove Gaps and Overlaps" at bounding box center [696, 377] width 206 height 22
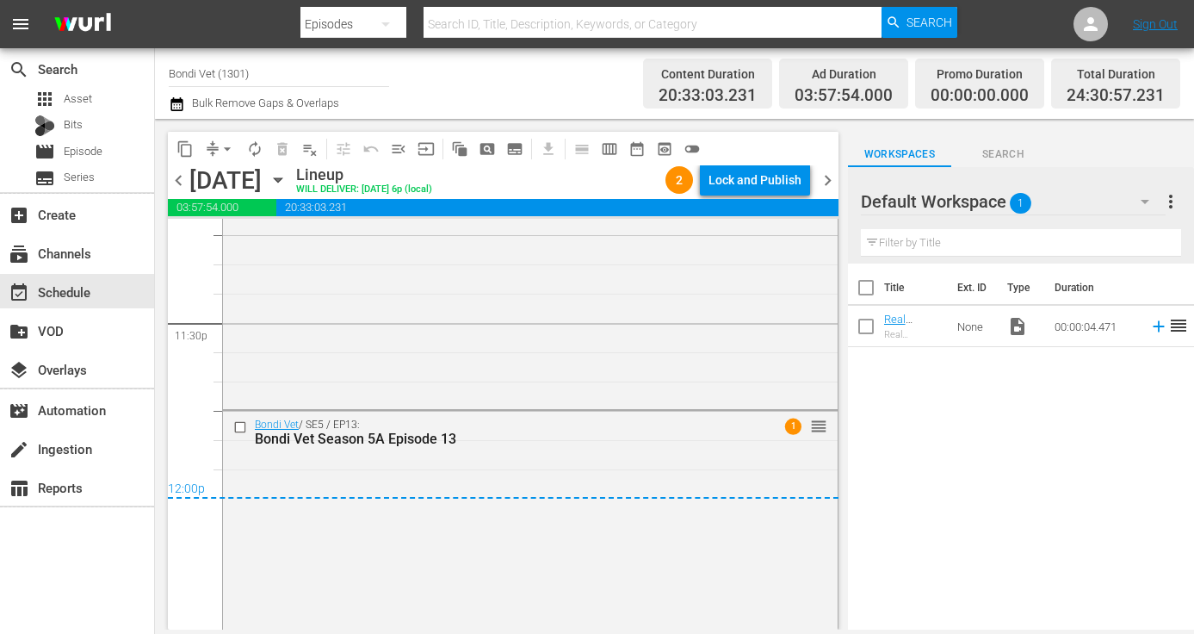
scroll to position [8213, 0]
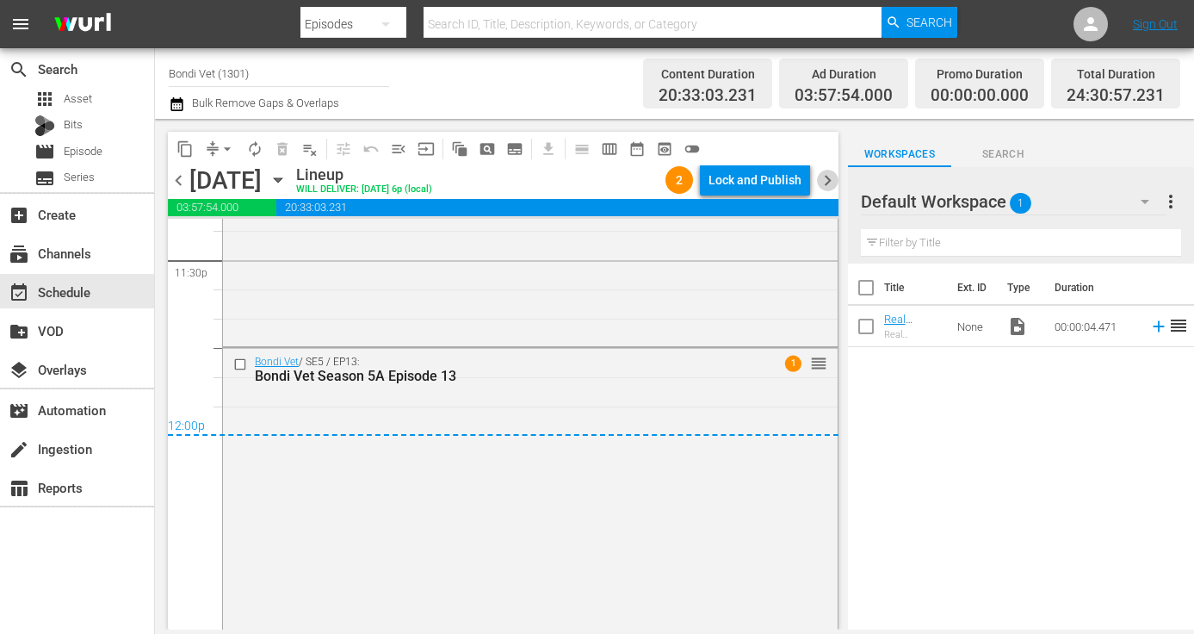
click at [832, 180] on span "chevron_right" at bounding box center [828, 181] width 22 height 22
